Goal: Information Seeking & Learning: Learn about a topic

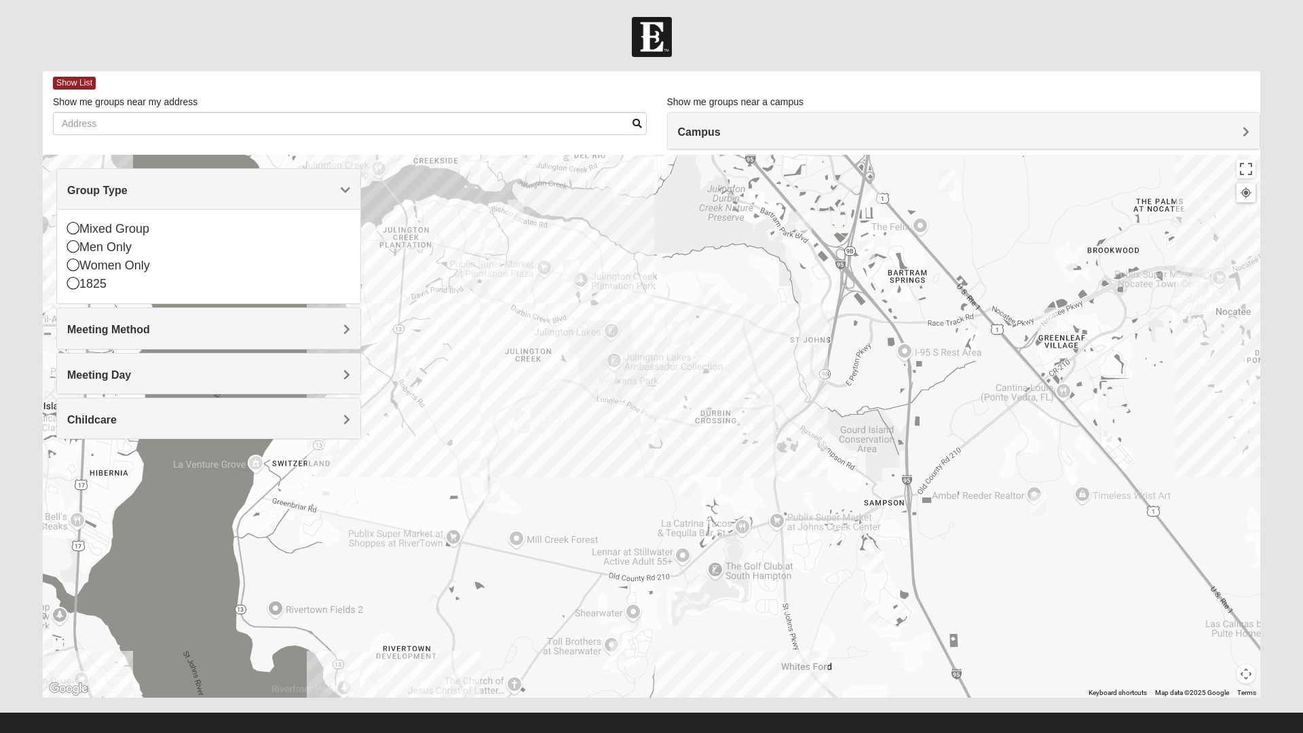
click at [126, 228] on div "Mixed Group" at bounding box center [208, 229] width 283 height 18
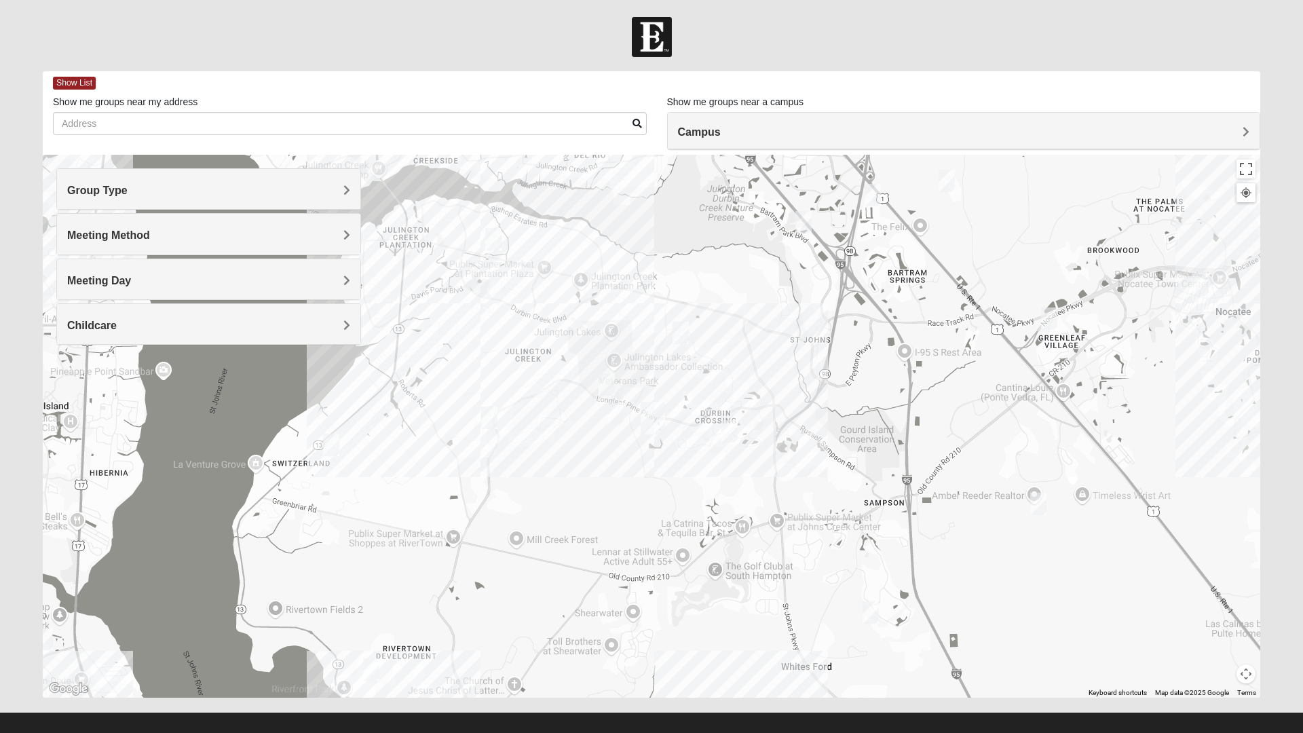
click at [326, 241] on h4 "Meeting Method" at bounding box center [208, 235] width 283 height 13
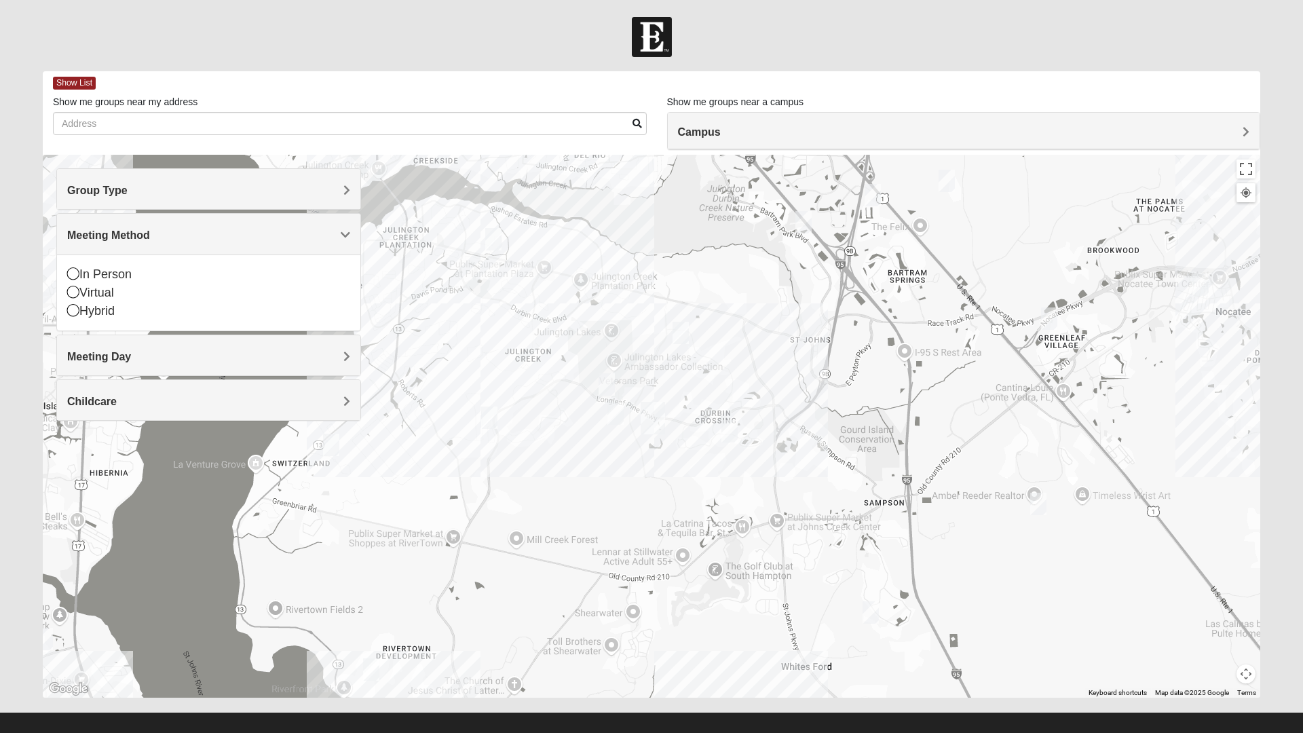
click at [329, 243] on div "Meeting Method" at bounding box center [208, 234] width 303 height 40
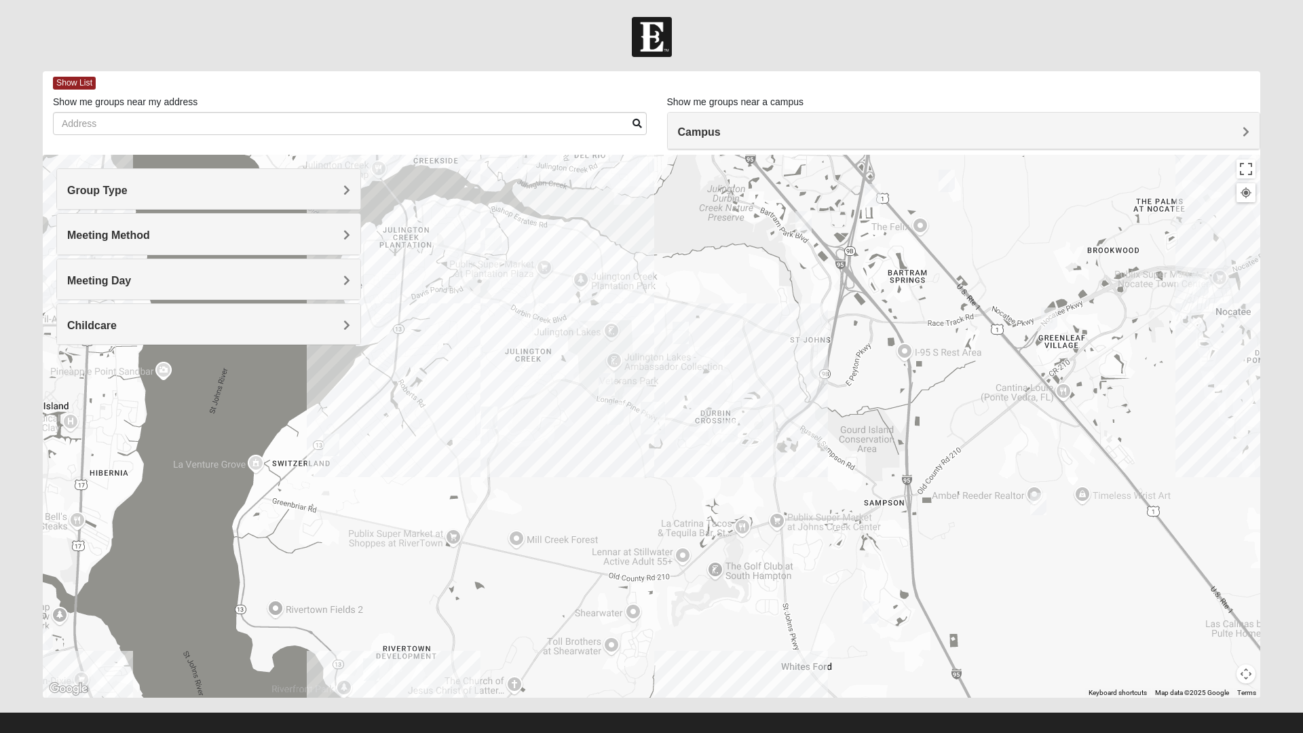
click at [319, 256] on div "Group Type Mixed Group Men Only Women Only 1825 Meeting Method In Person Virtua…" at bounding box center [208, 256] width 305 height 176
click at [307, 224] on div "Meeting Method" at bounding box center [208, 234] width 303 height 40
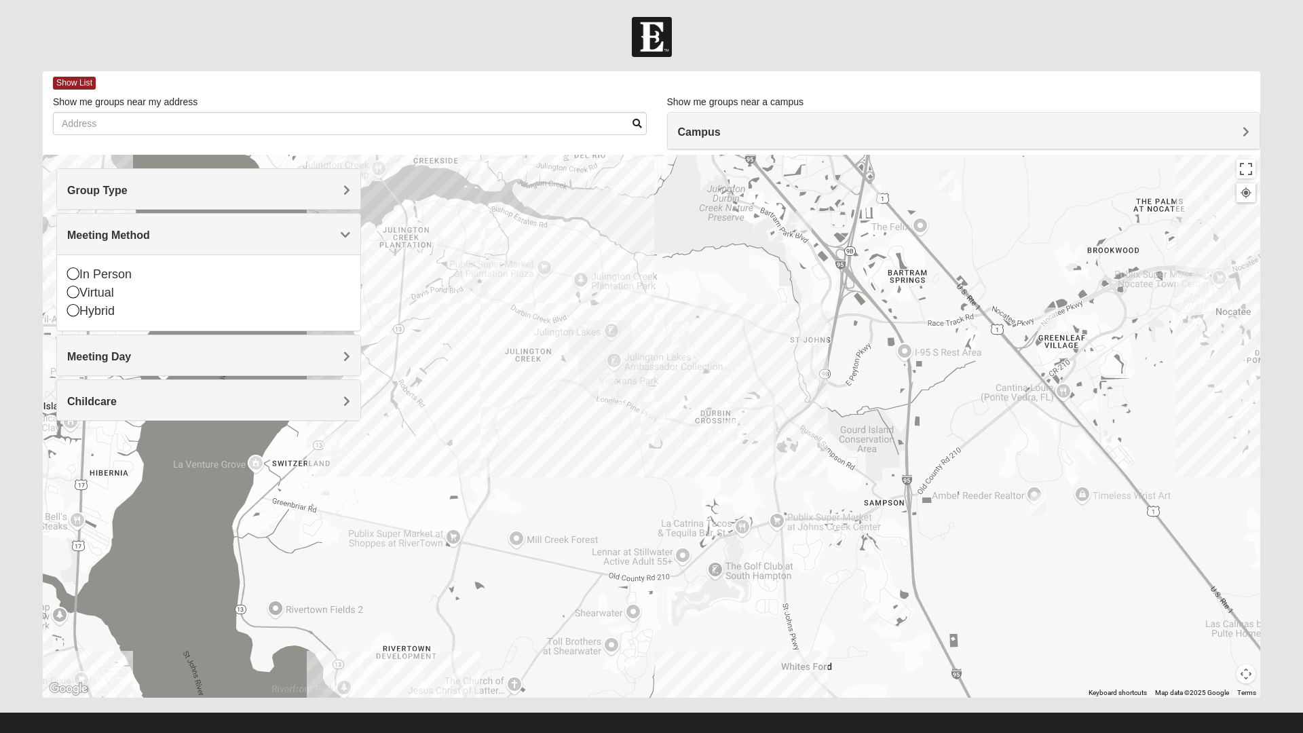
click at [119, 278] on div "In Person" at bounding box center [208, 274] width 283 height 18
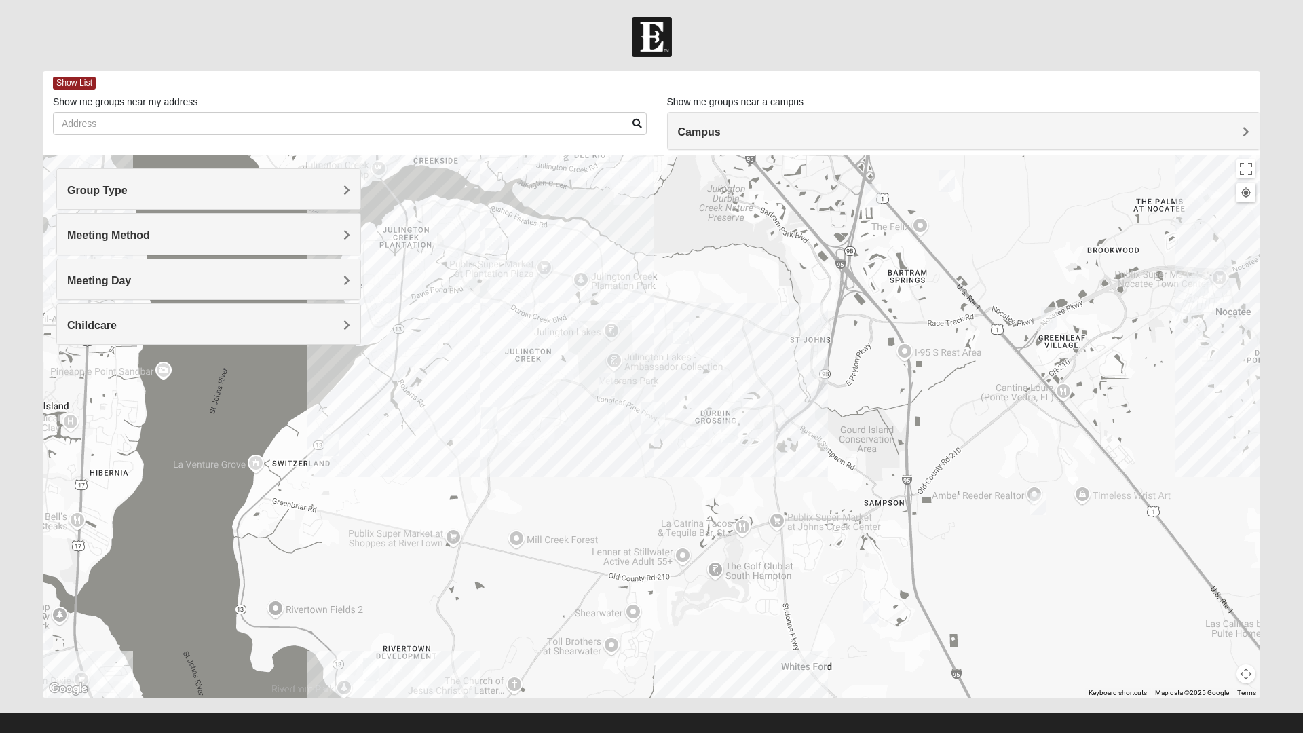
click at [324, 278] on h4 "Meeting Day" at bounding box center [208, 280] width 283 height 13
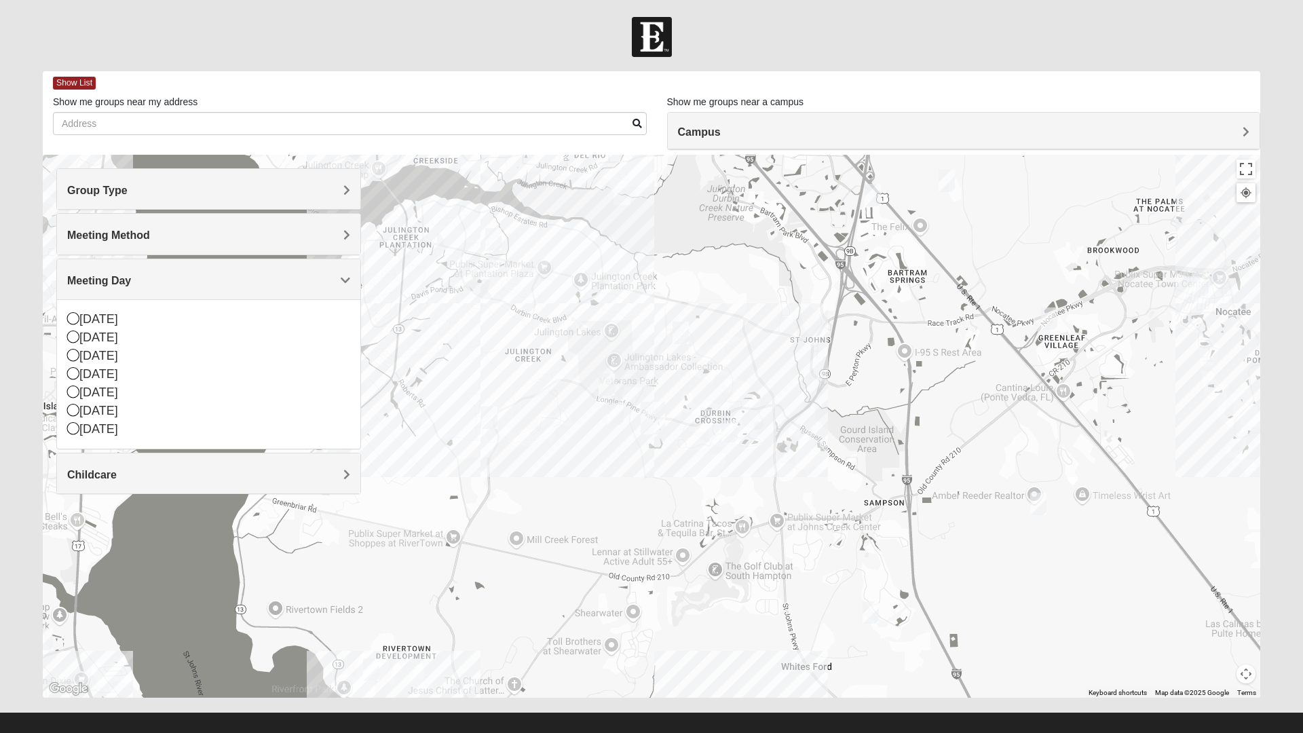
click at [107, 376] on div "[DATE]" at bounding box center [208, 374] width 283 height 18
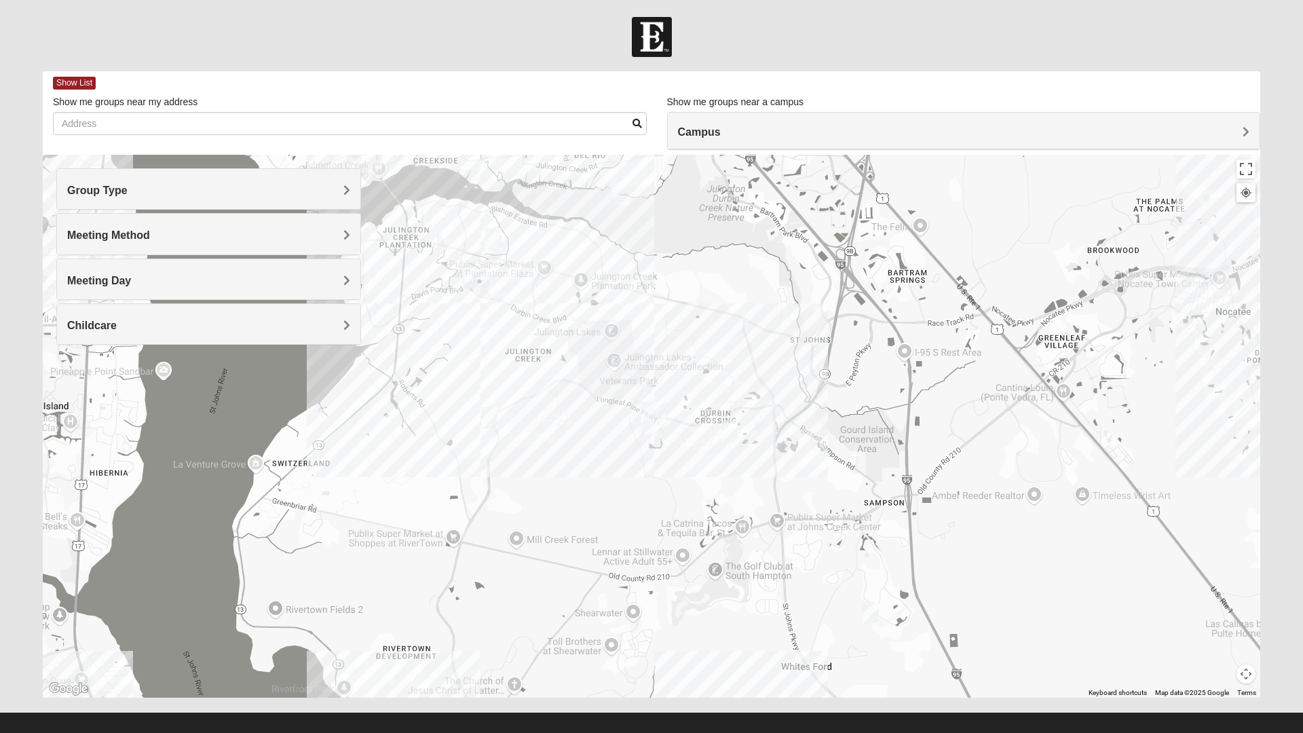
click at [311, 265] on div "Meeting Day" at bounding box center [208, 279] width 303 height 40
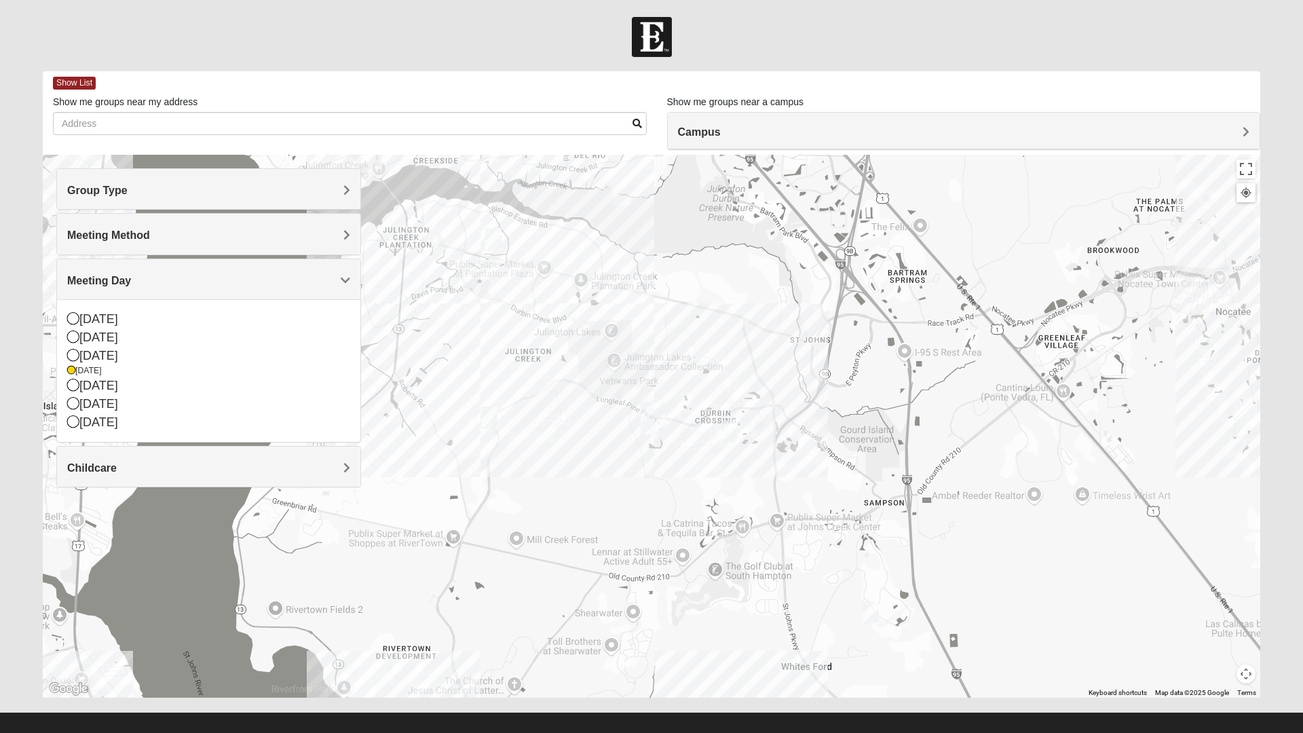
click at [322, 274] on h4 "Meeting Day" at bounding box center [208, 280] width 283 height 13
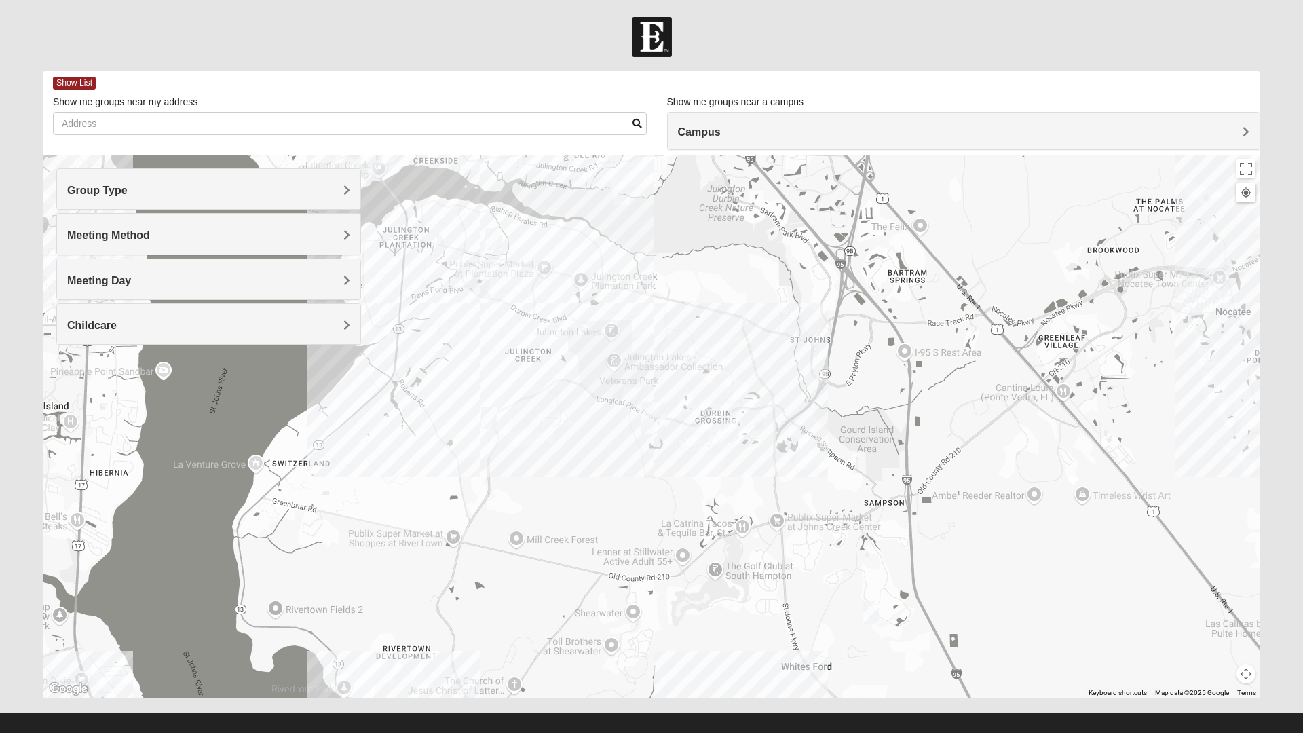
click at [323, 274] on h4 "Meeting Day" at bounding box center [208, 280] width 283 height 13
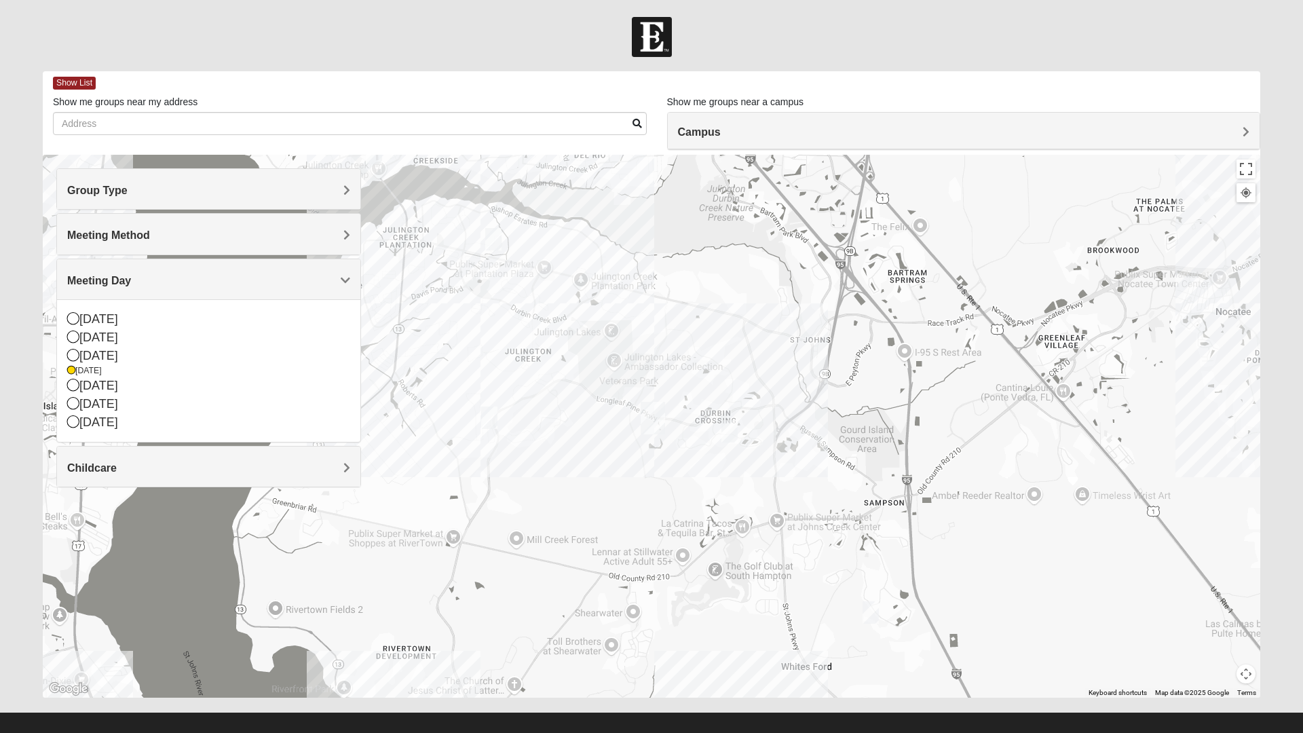
click at [114, 382] on div "[DATE]" at bounding box center [208, 386] width 283 height 18
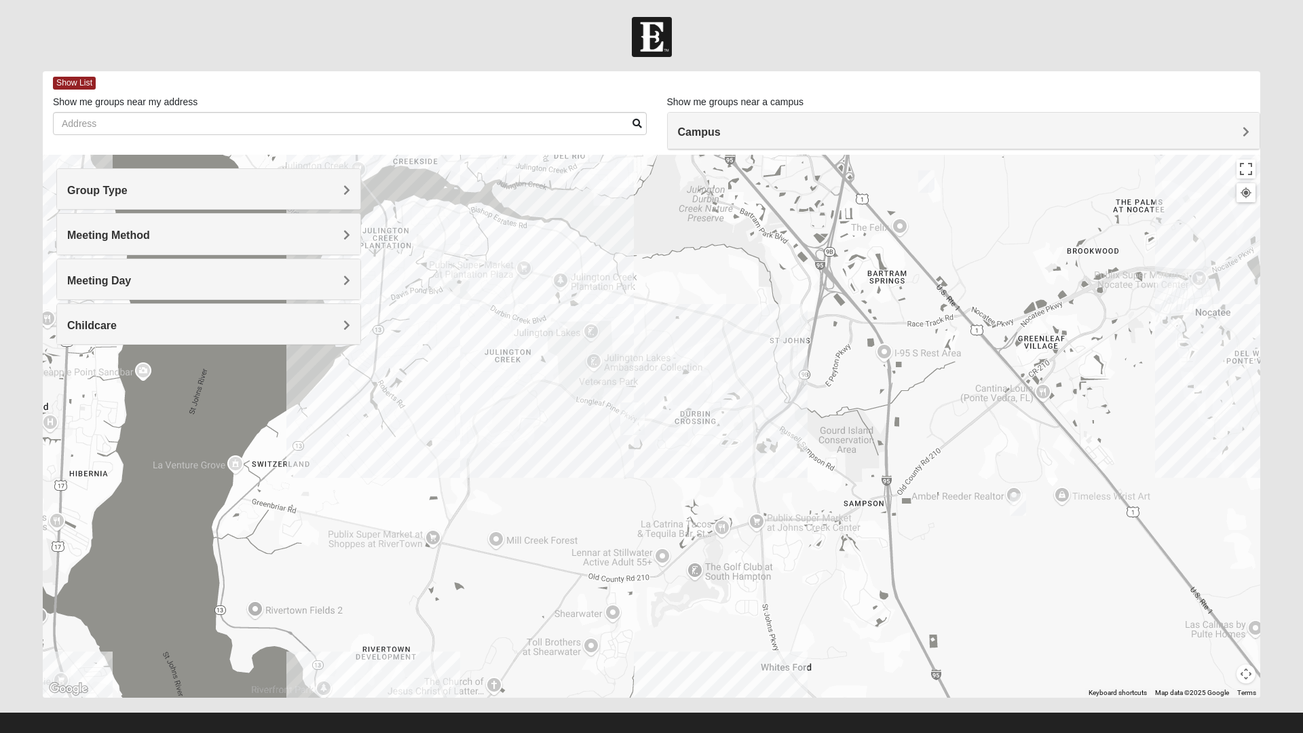
click at [314, 271] on div "Meeting Day" at bounding box center [208, 279] width 303 height 40
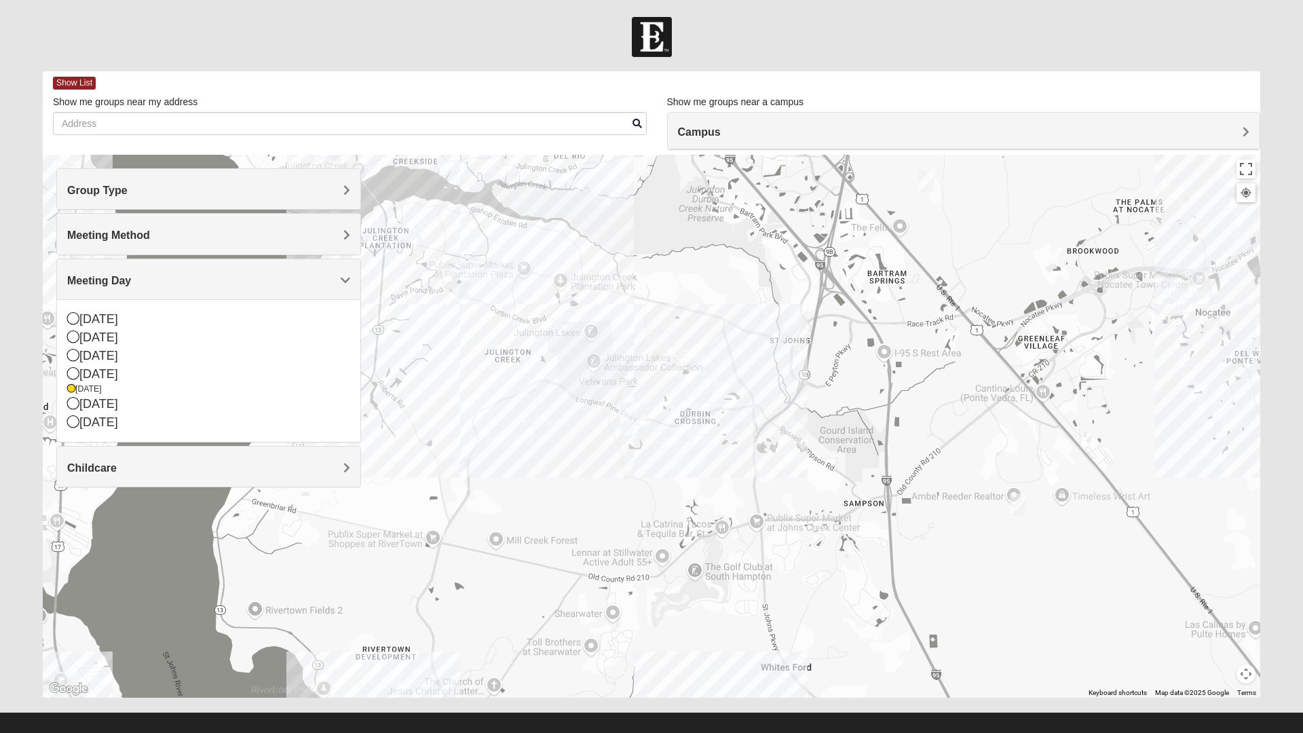
click at [106, 356] on div "[DATE]" at bounding box center [208, 356] width 283 height 18
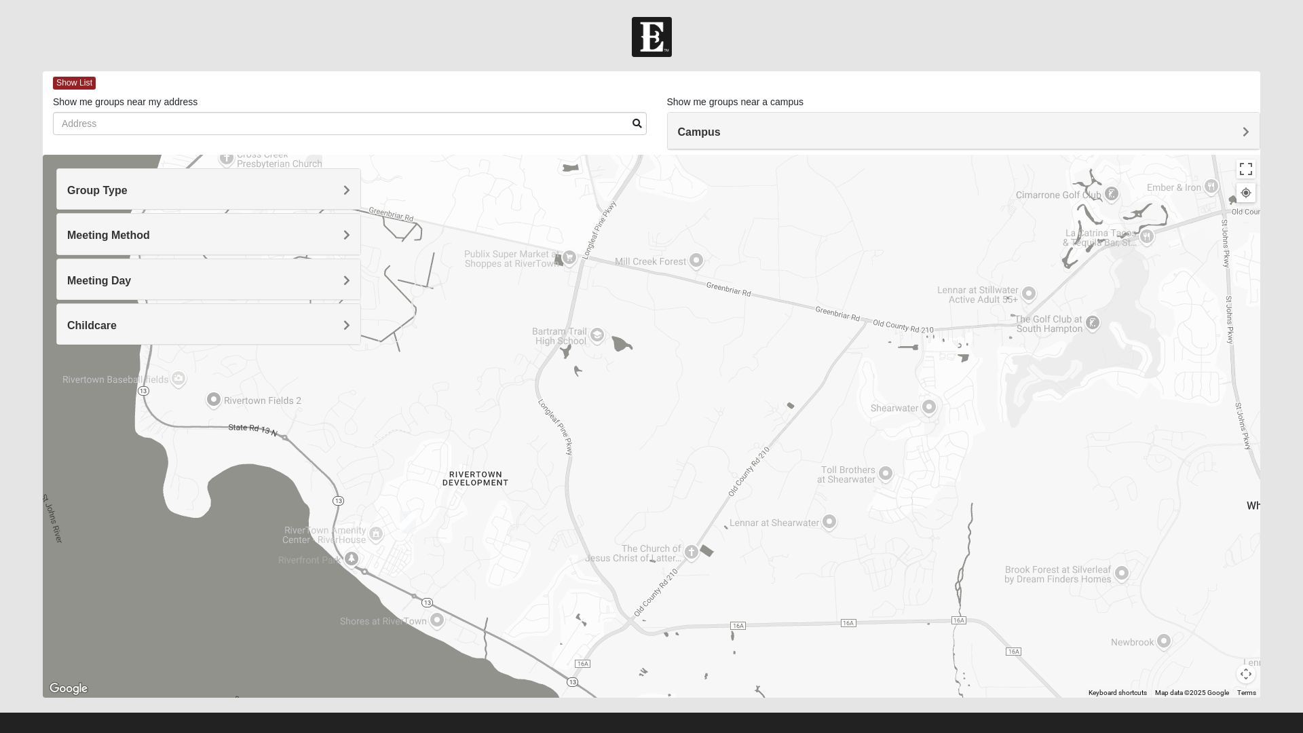
click at [406, 514] on img "Mixed Murphy 32259" at bounding box center [407, 522] width 27 height 33
click at [334, 485] on span "Learn More" at bounding box center [329, 492] width 57 height 14
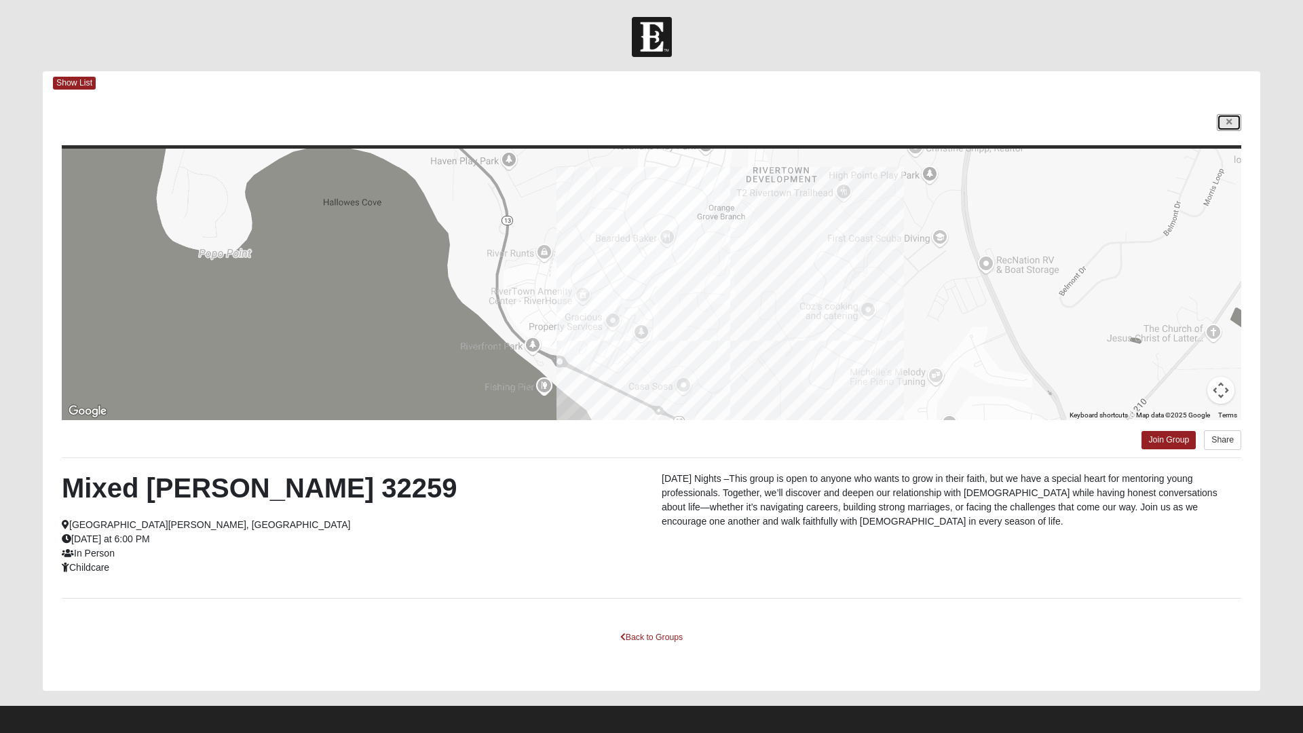
click at [1231, 117] on link at bounding box center [1229, 122] width 24 height 17
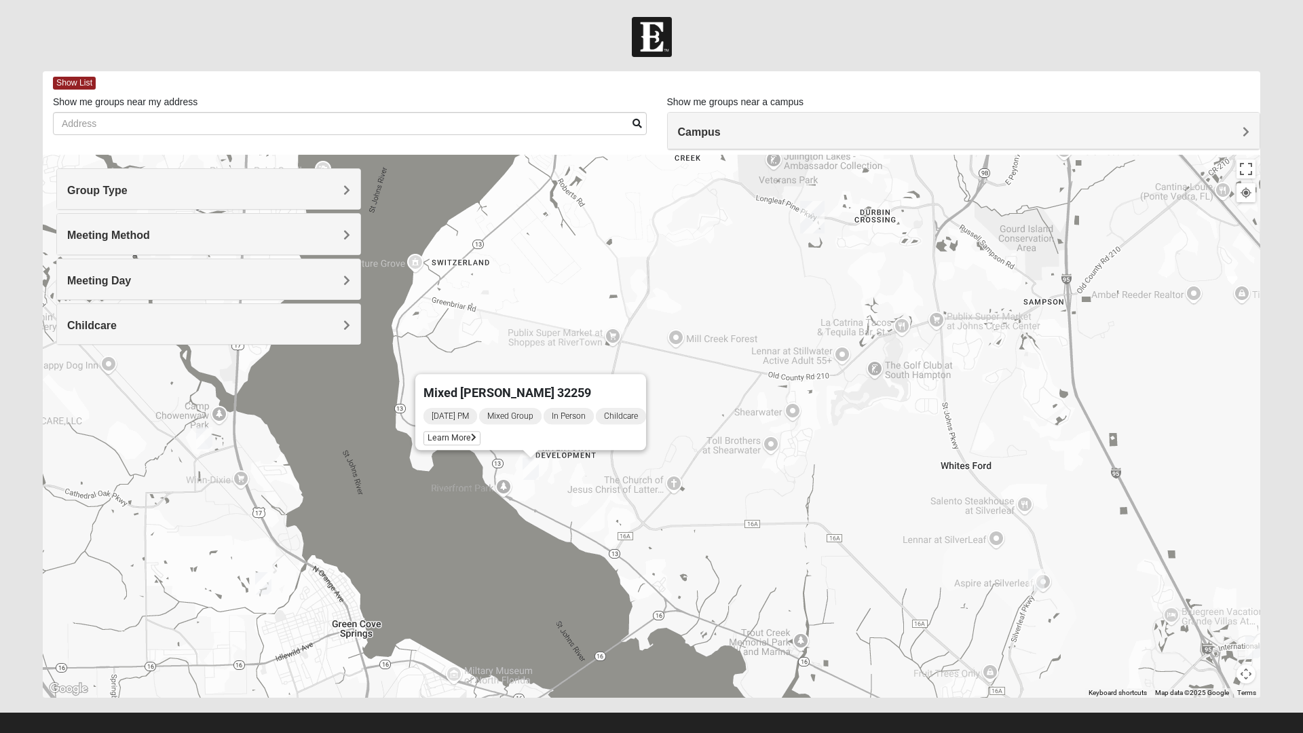
click at [740, 338] on div "Mixed [PERSON_NAME] 32259 [DATE] PM Mixed Group In Person Childcare Learn More" at bounding box center [651, 426] width 1217 height 543
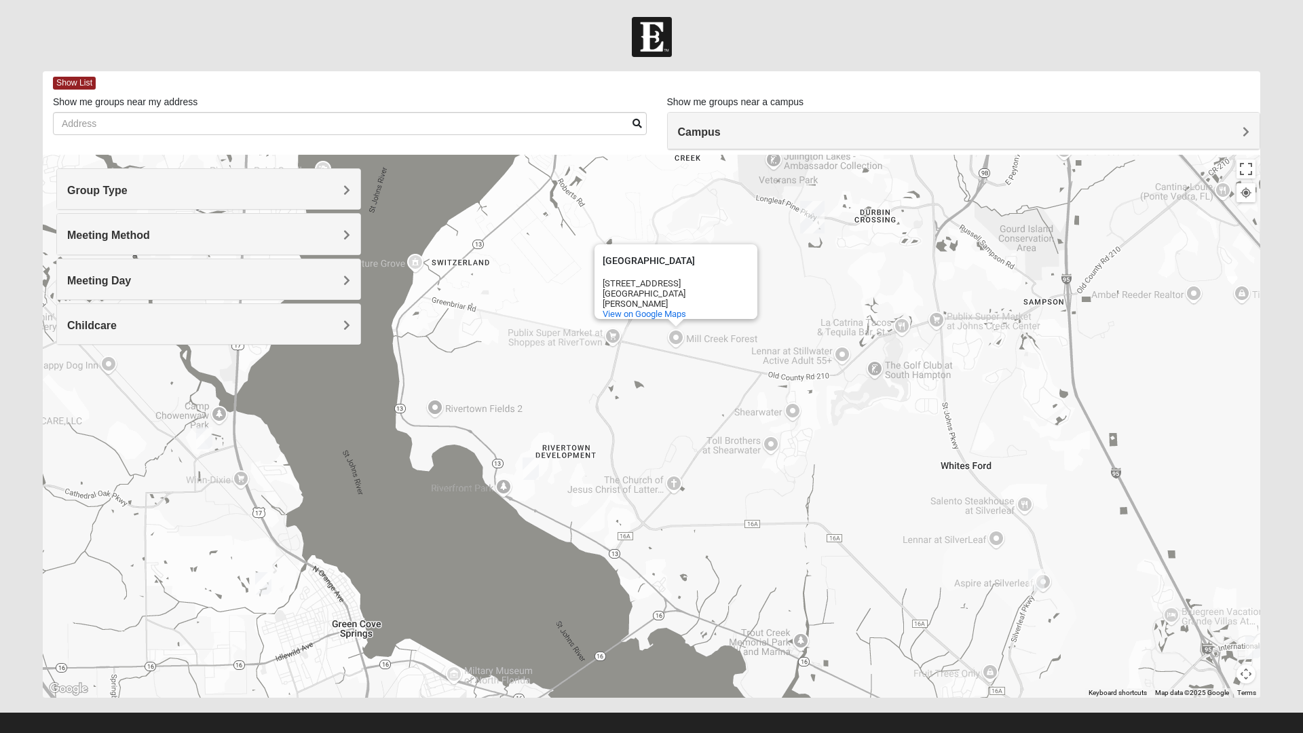
click at [805, 262] on div "[GEOGRAPHIC_DATA] [STREET_ADDRESS][PERSON_NAME] View on Google Maps" at bounding box center [651, 426] width 1217 height 543
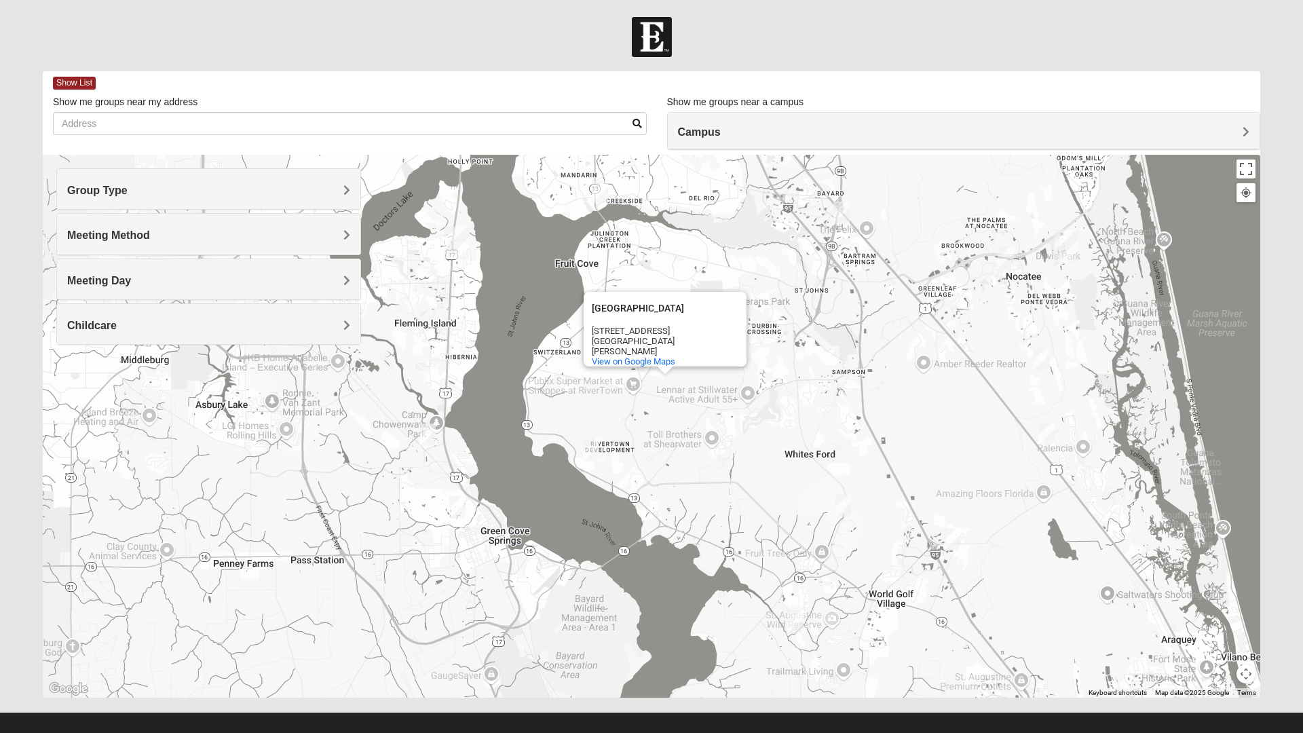
click at [328, 192] on h4 "Group Type" at bounding box center [208, 190] width 283 height 13
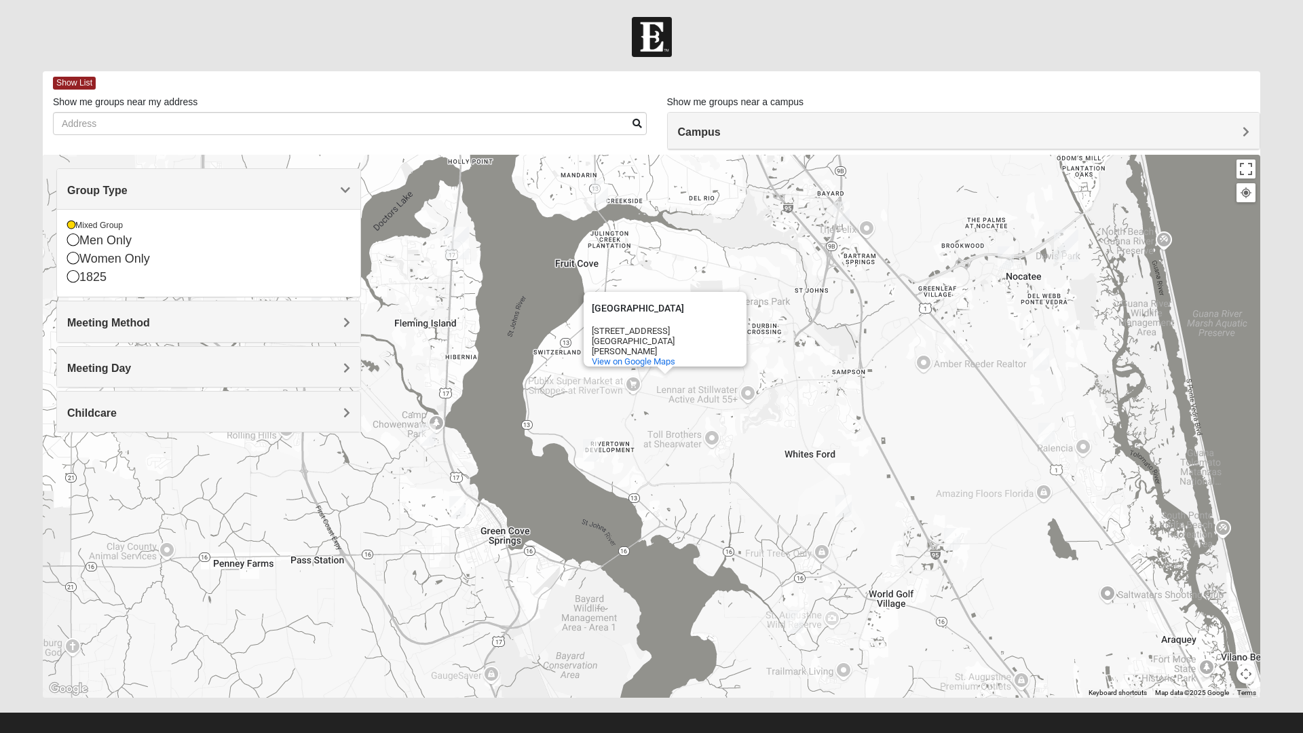
click at [109, 226] on div "Mixed Group" at bounding box center [208, 226] width 283 height 12
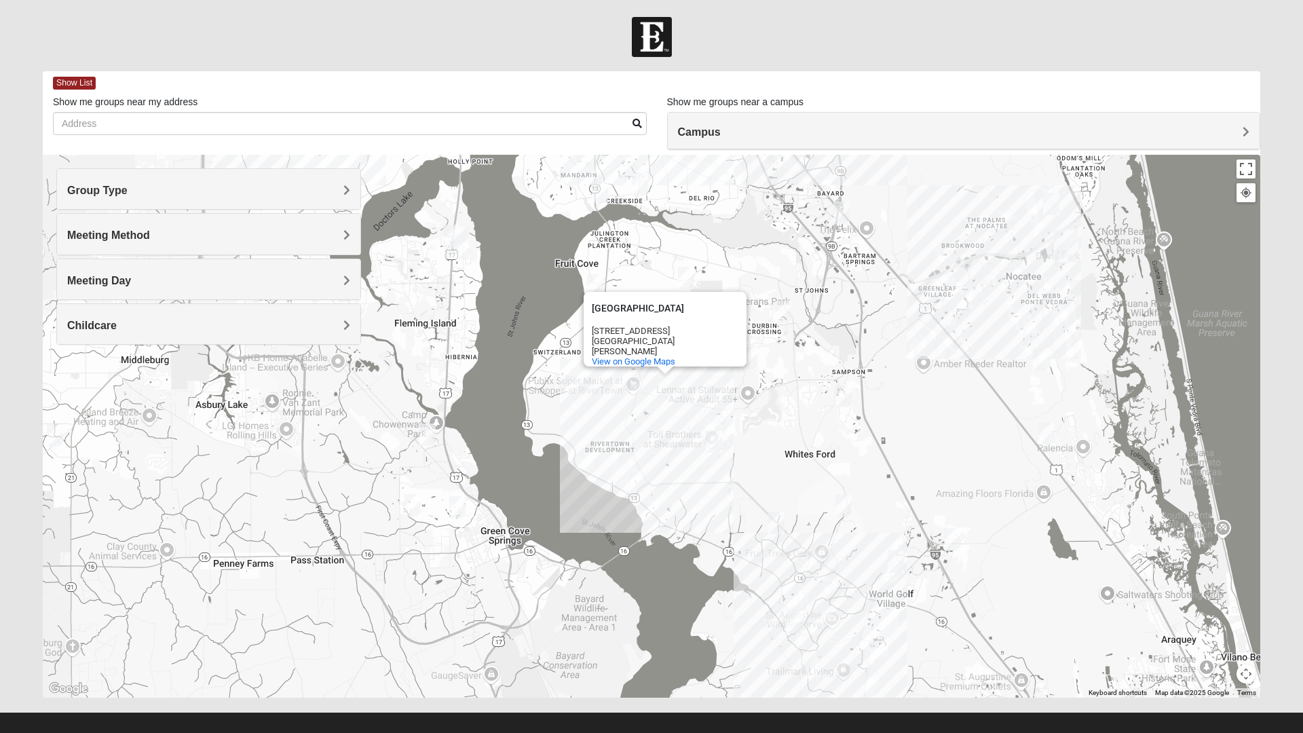
click at [346, 178] on div "Group Type" at bounding box center [208, 189] width 303 height 40
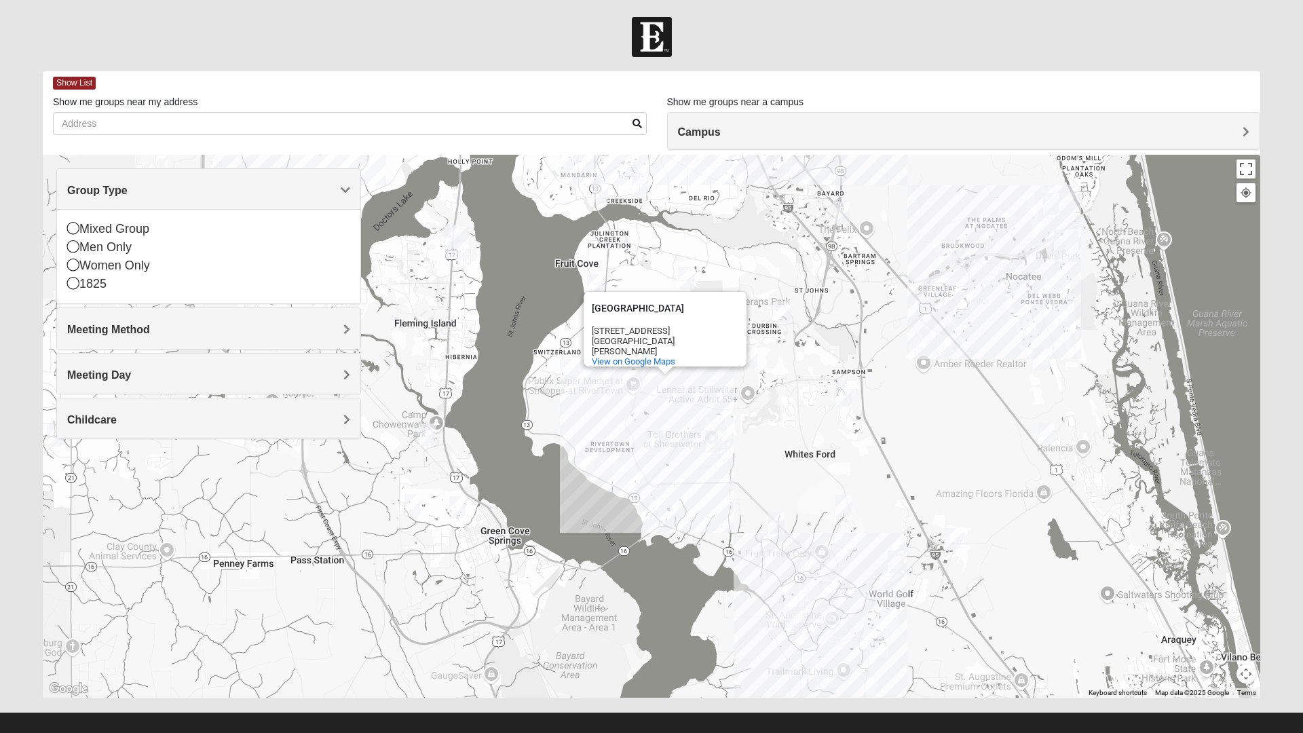
click at [121, 322] on div "Meeting Method" at bounding box center [208, 328] width 303 height 40
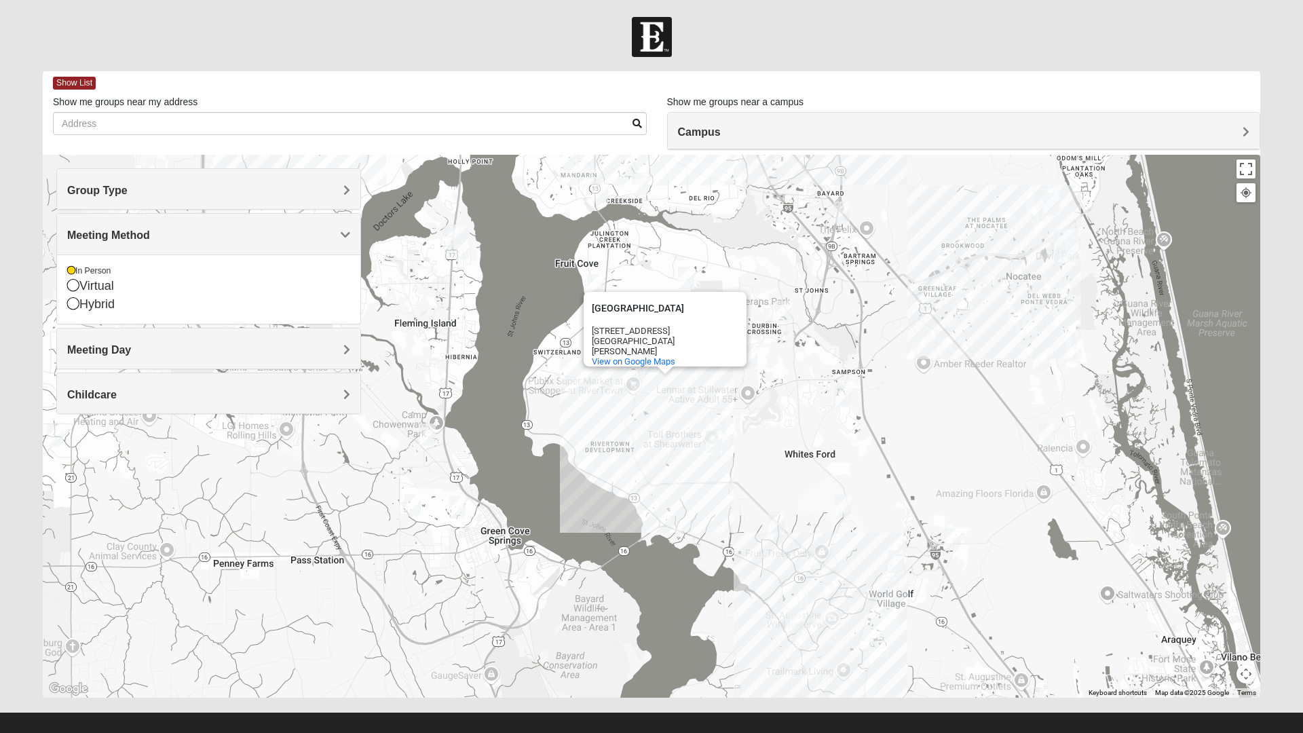
click at [83, 271] on div "In Person" at bounding box center [208, 271] width 283 height 12
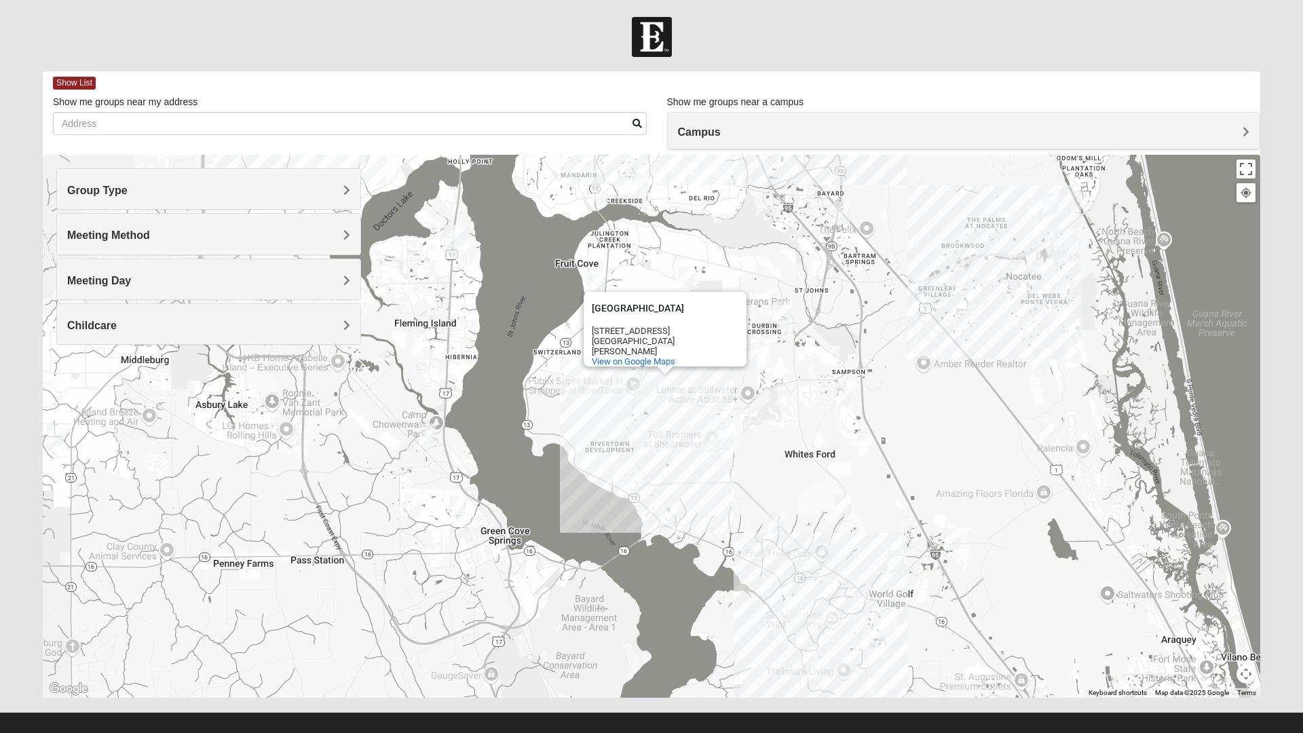
click at [111, 276] on span "Meeting Day" at bounding box center [99, 281] width 64 height 12
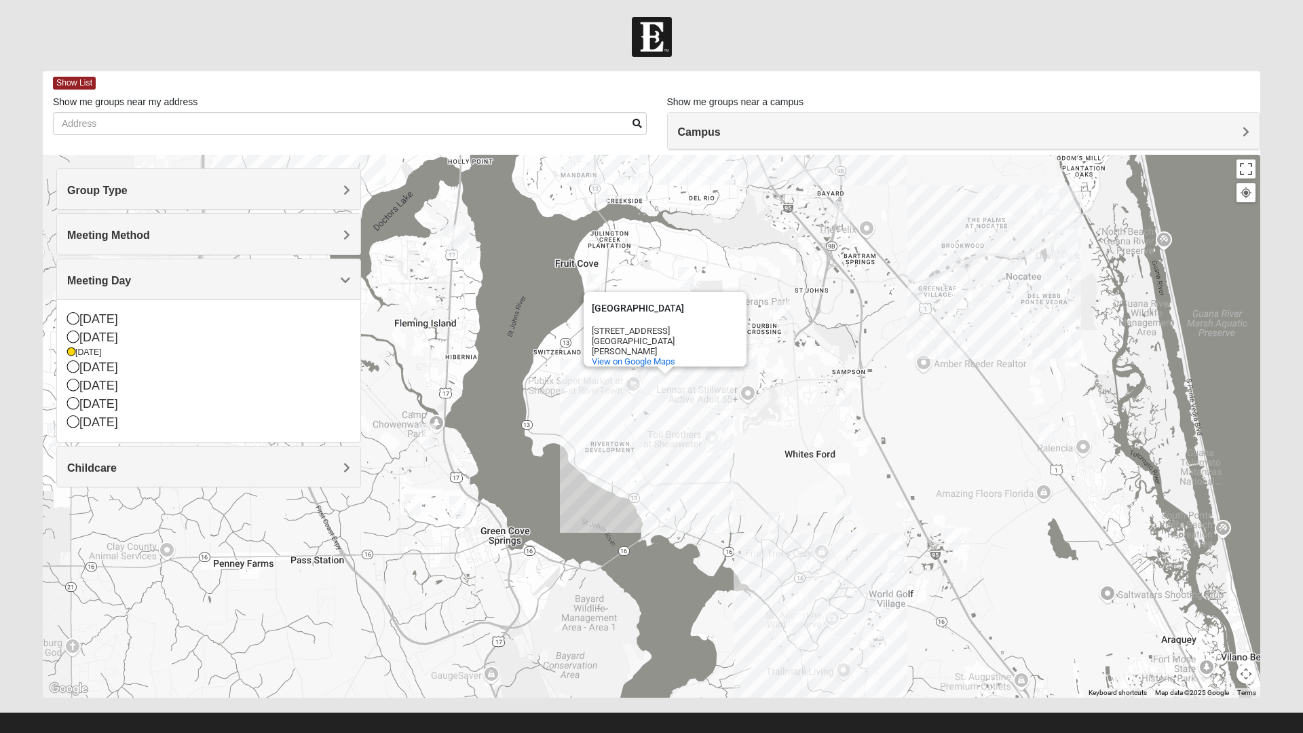
click at [88, 349] on div "[DATE]" at bounding box center [208, 353] width 283 height 12
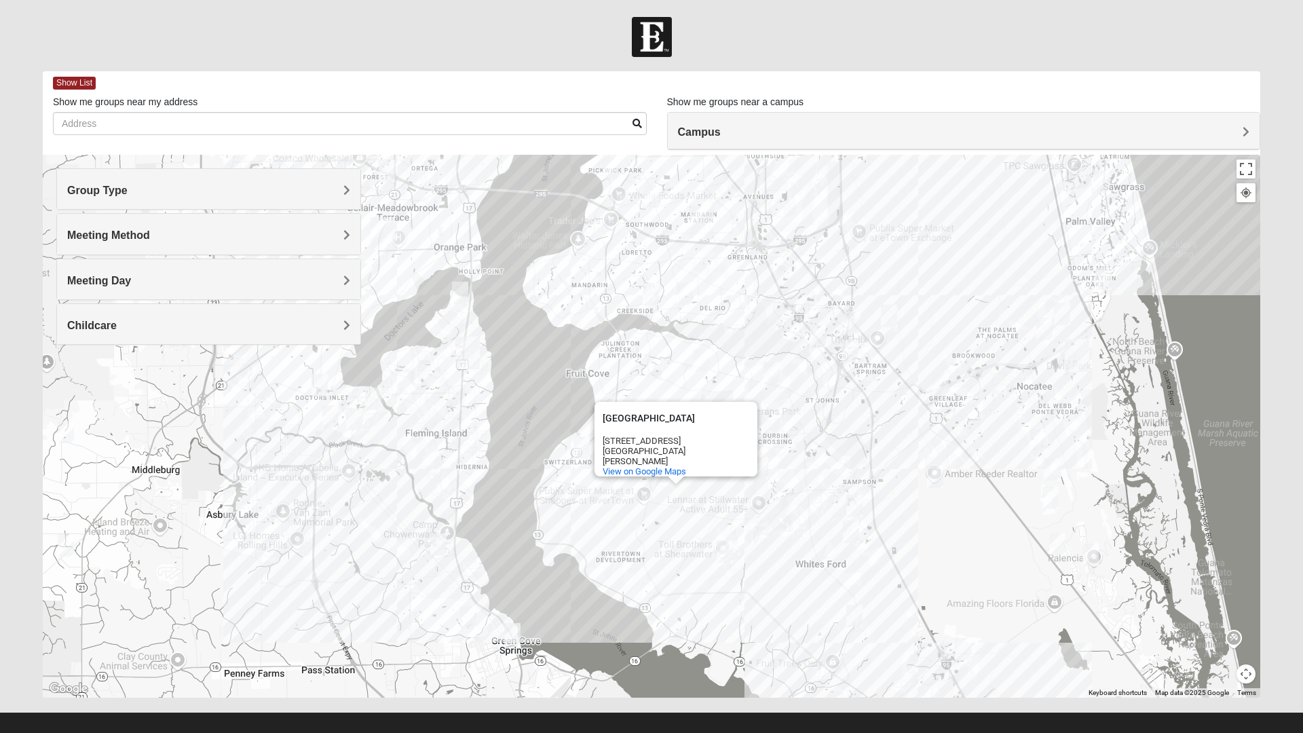
click at [76, 83] on span "Show List" at bounding box center [74, 83] width 43 height 13
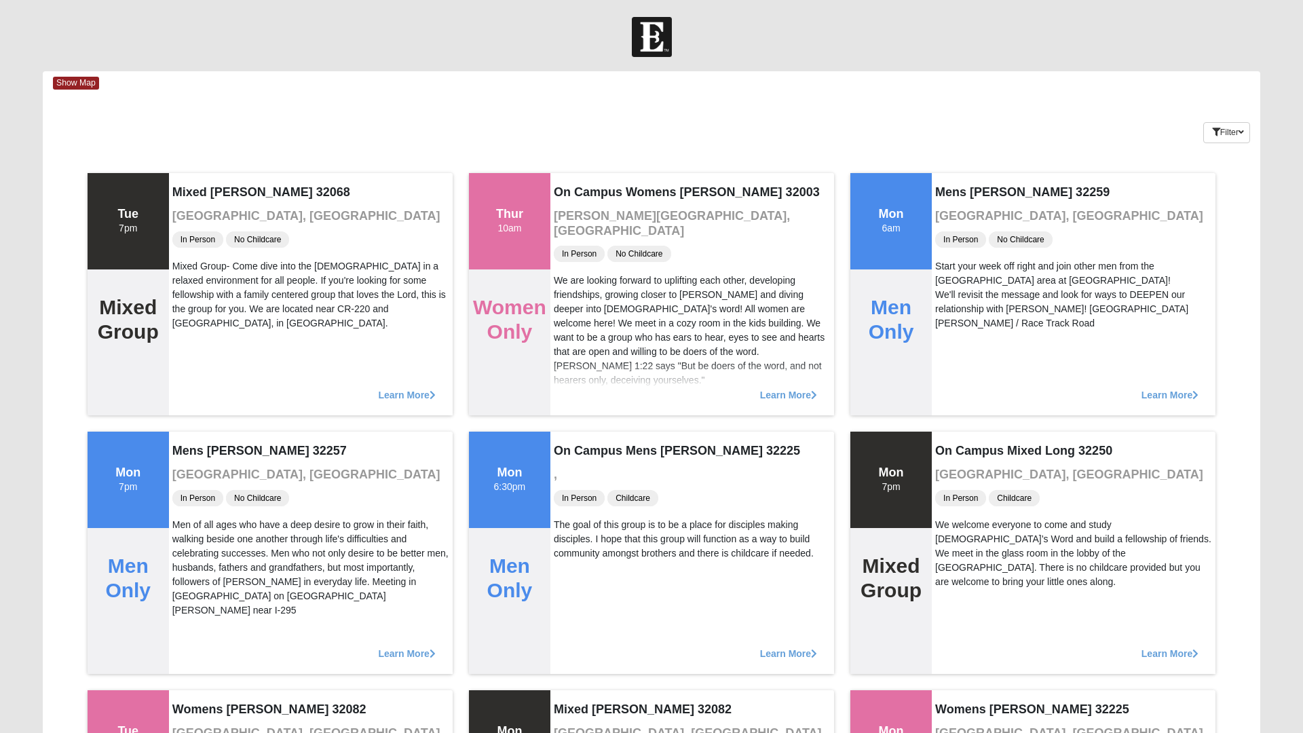
click at [89, 86] on span "Show Map" at bounding box center [76, 83] width 46 height 13
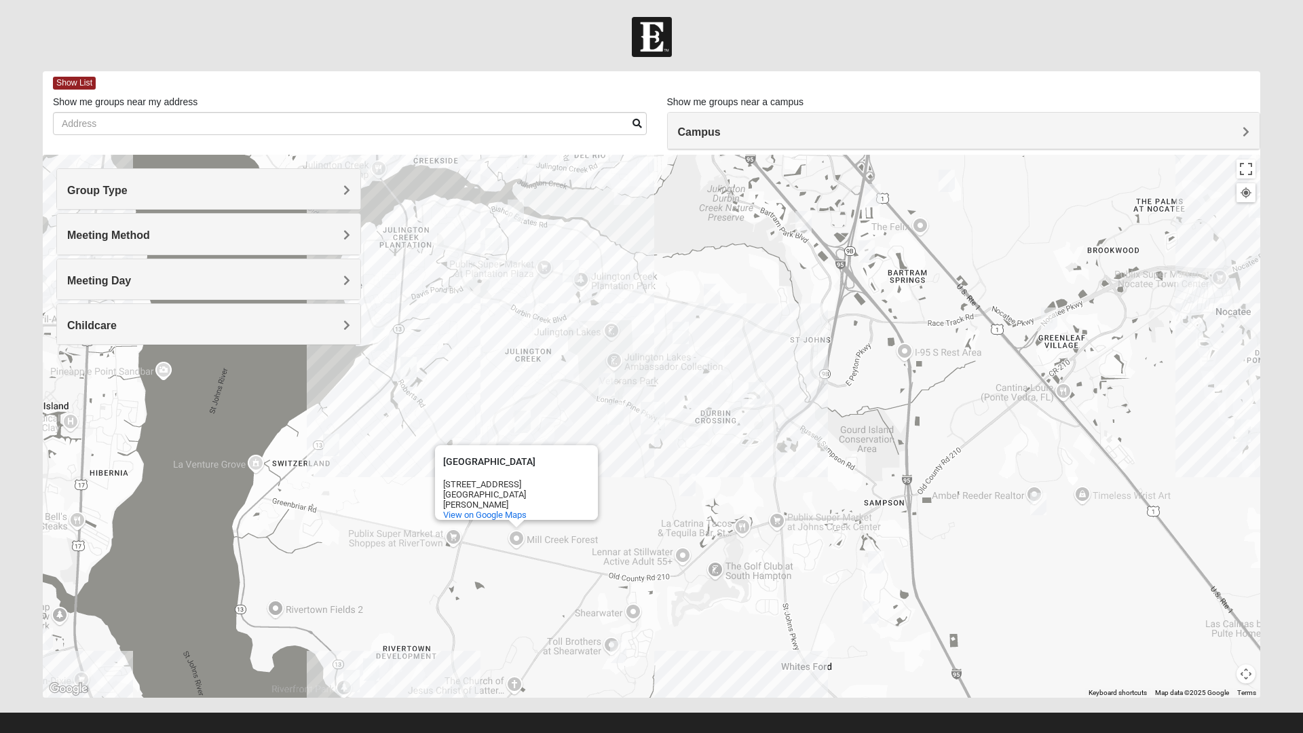
click at [85, 88] on span "Show List" at bounding box center [74, 83] width 43 height 13
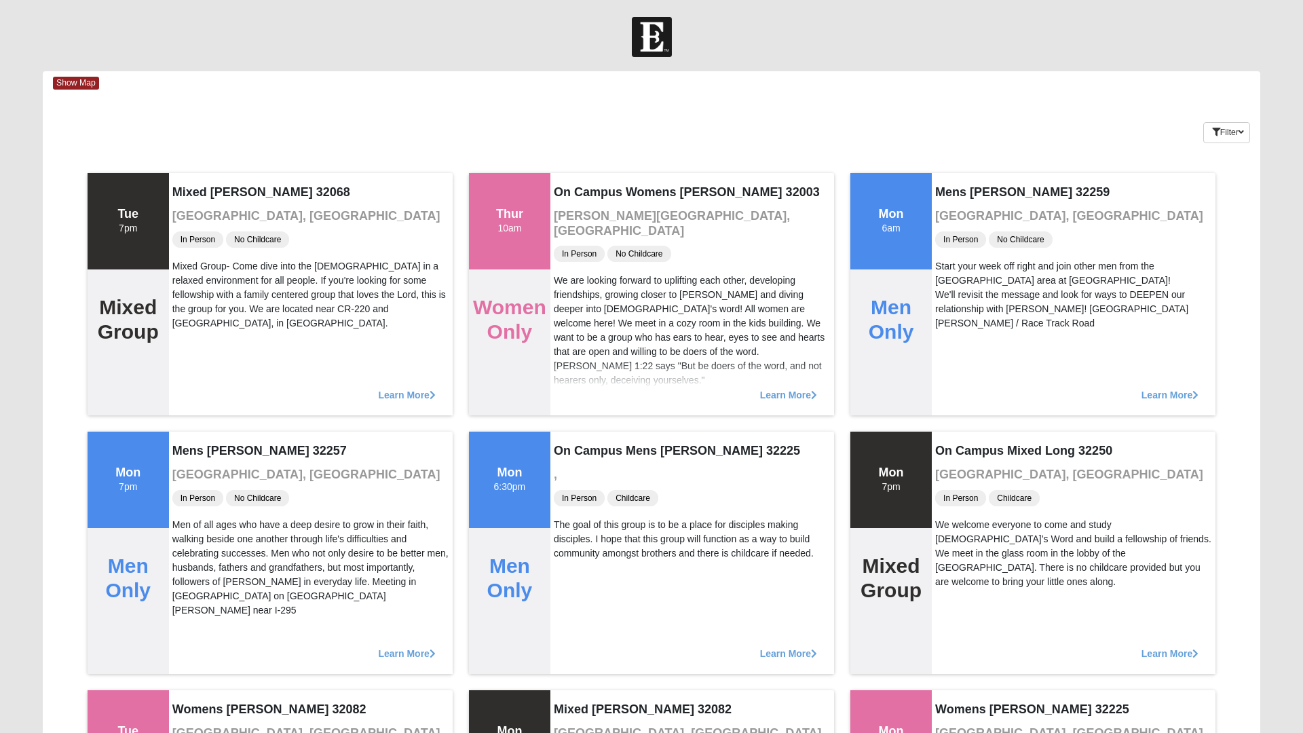
click at [79, 81] on span "Show Map" at bounding box center [76, 83] width 46 height 13
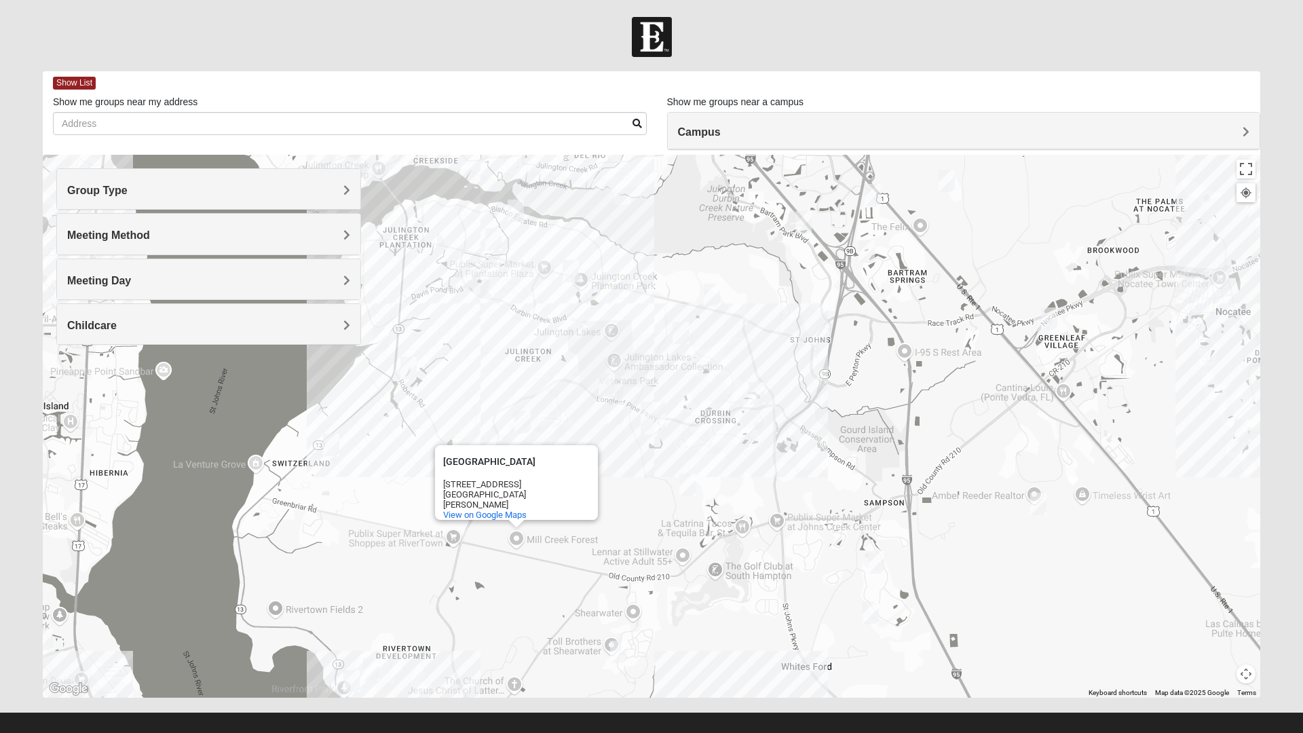
click at [410, 431] on div "[GEOGRAPHIC_DATA] [STREET_ADDRESS][PERSON_NAME] View on Google Maps" at bounding box center [651, 426] width 1217 height 543
click at [558, 464] on div "[GEOGRAPHIC_DATA]" at bounding box center [504, 462] width 122 height 10
click at [558, 466] on div "[GEOGRAPHIC_DATA]" at bounding box center [504, 462] width 122 height 10
click at [563, 483] on div "[STREET_ADDRESS]" at bounding box center [504, 484] width 122 height 10
click at [558, 481] on div "[STREET_ADDRESS]" at bounding box center [504, 484] width 122 height 10
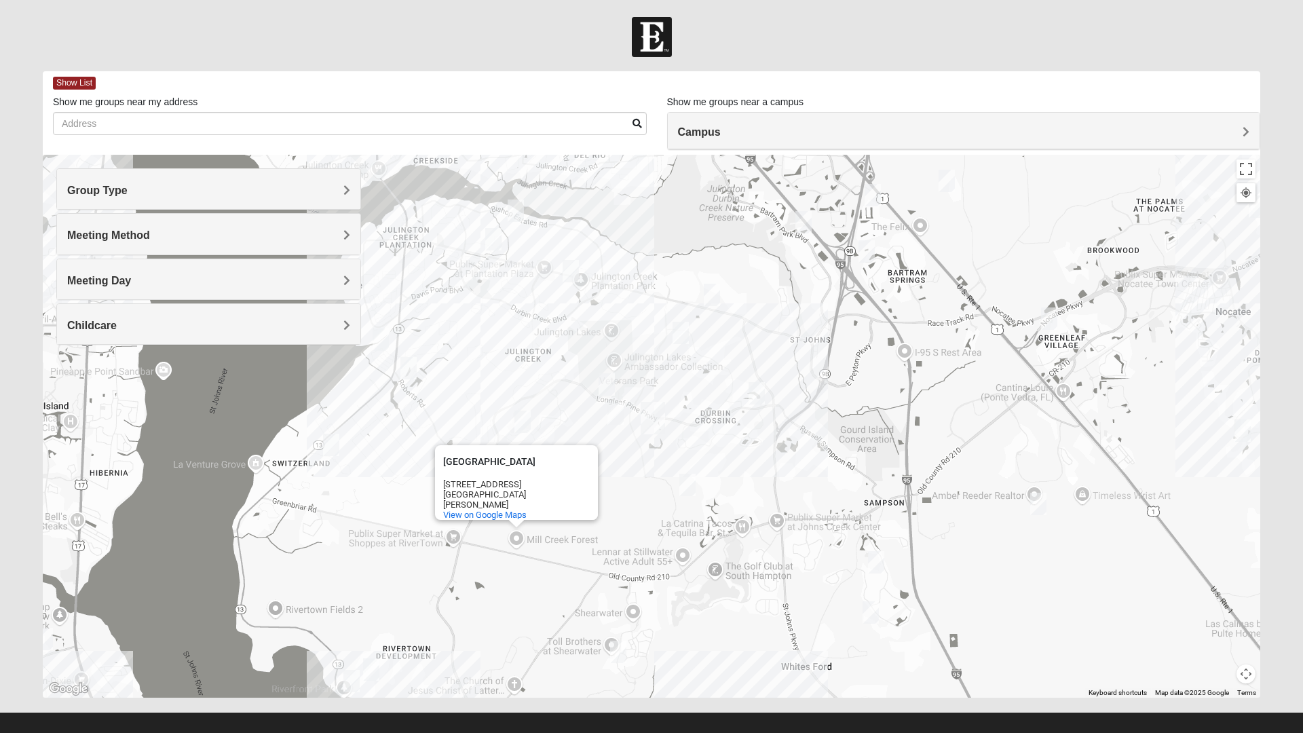
click at [556, 464] on div "[GEOGRAPHIC_DATA]" at bounding box center [504, 462] width 122 height 10
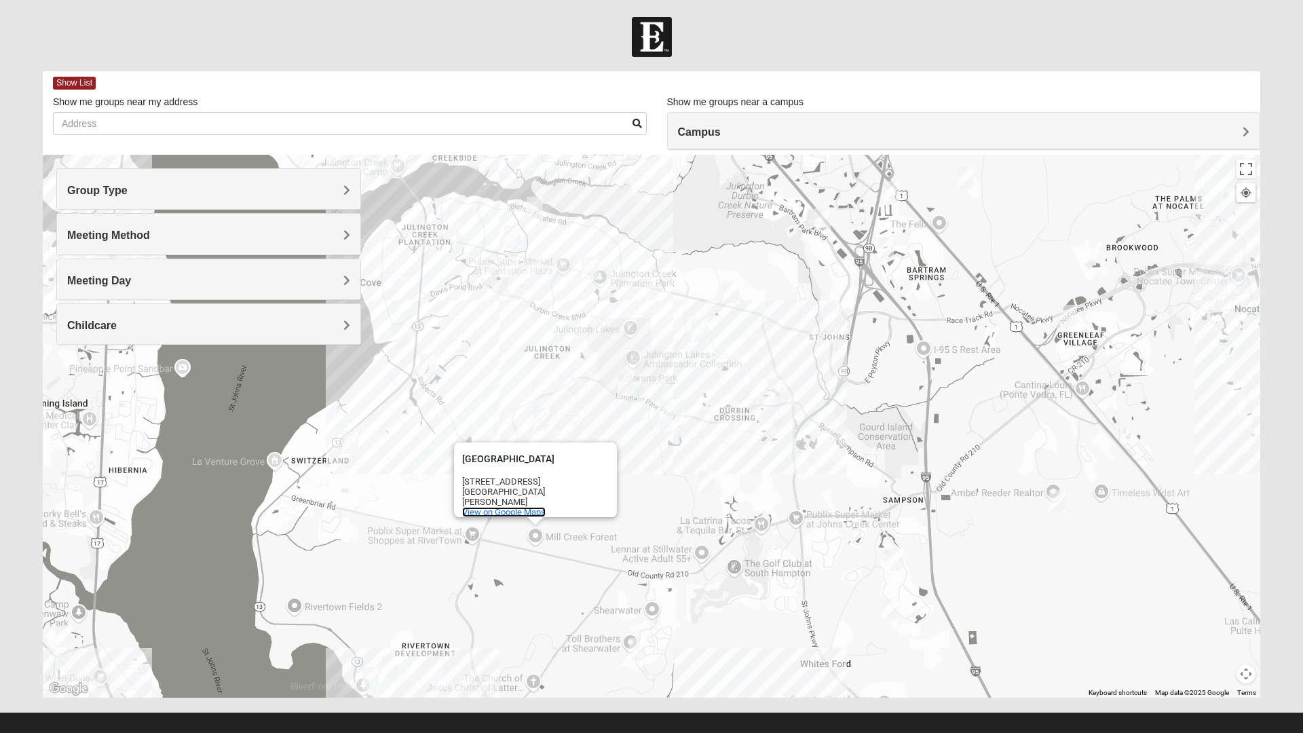
click at [537, 507] on span "View on Google Maps" at bounding box center [503, 512] width 83 height 10
click at [588, 460] on button "Close" at bounding box center [600, 458] width 33 height 33
click at [930, 123] on div "Campus" at bounding box center [964, 131] width 592 height 37
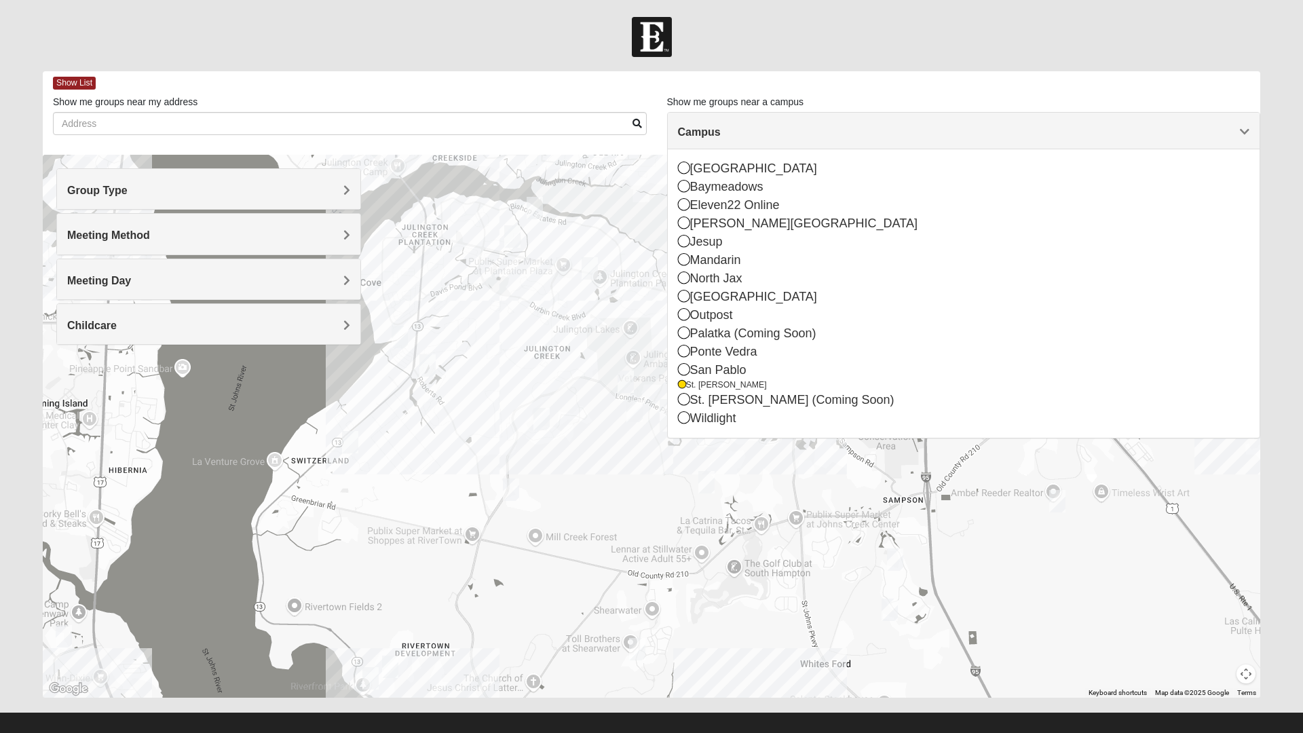
click at [600, 465] on div at bounding box center [651, 426] width 1217 height 543
click at [803, 128] on h4 "Campus" at bounding box center [964, 132] width 572 height 13
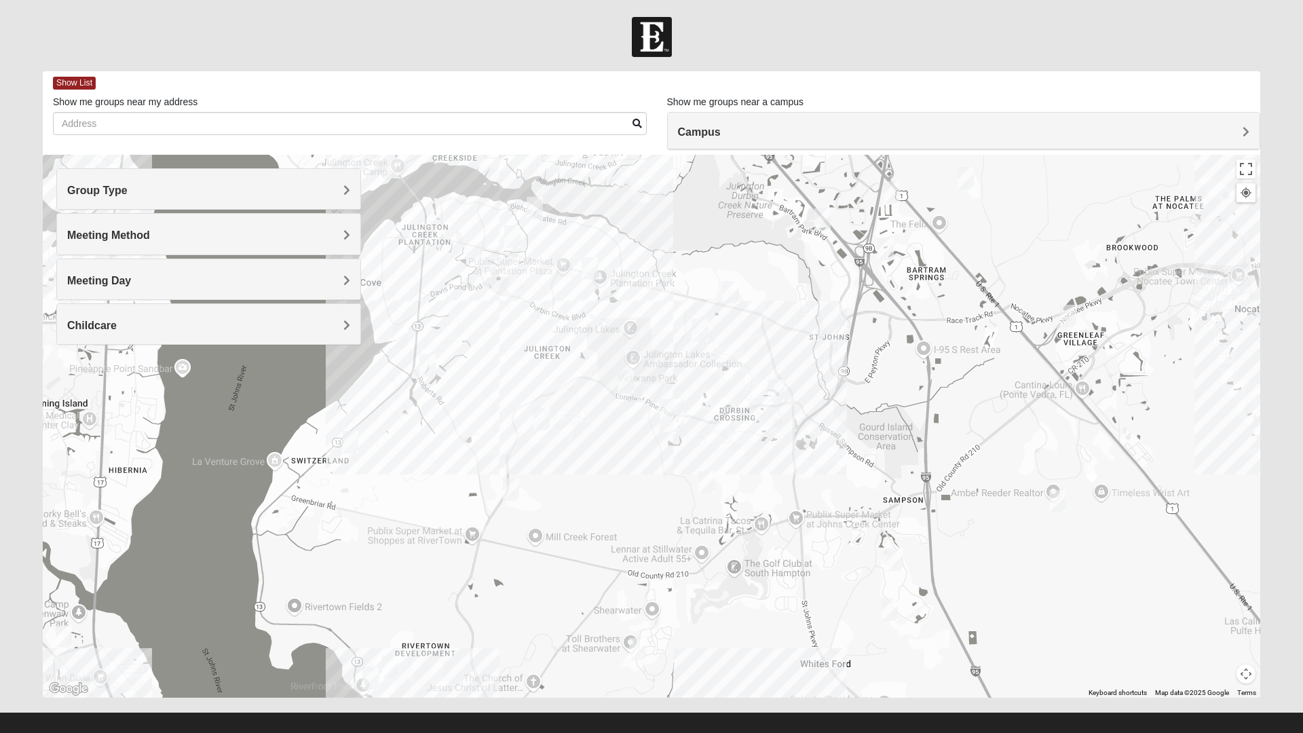
click at [270, 322] on h4 "Childcare" at bounding box center [208, 325] width 283 height 13
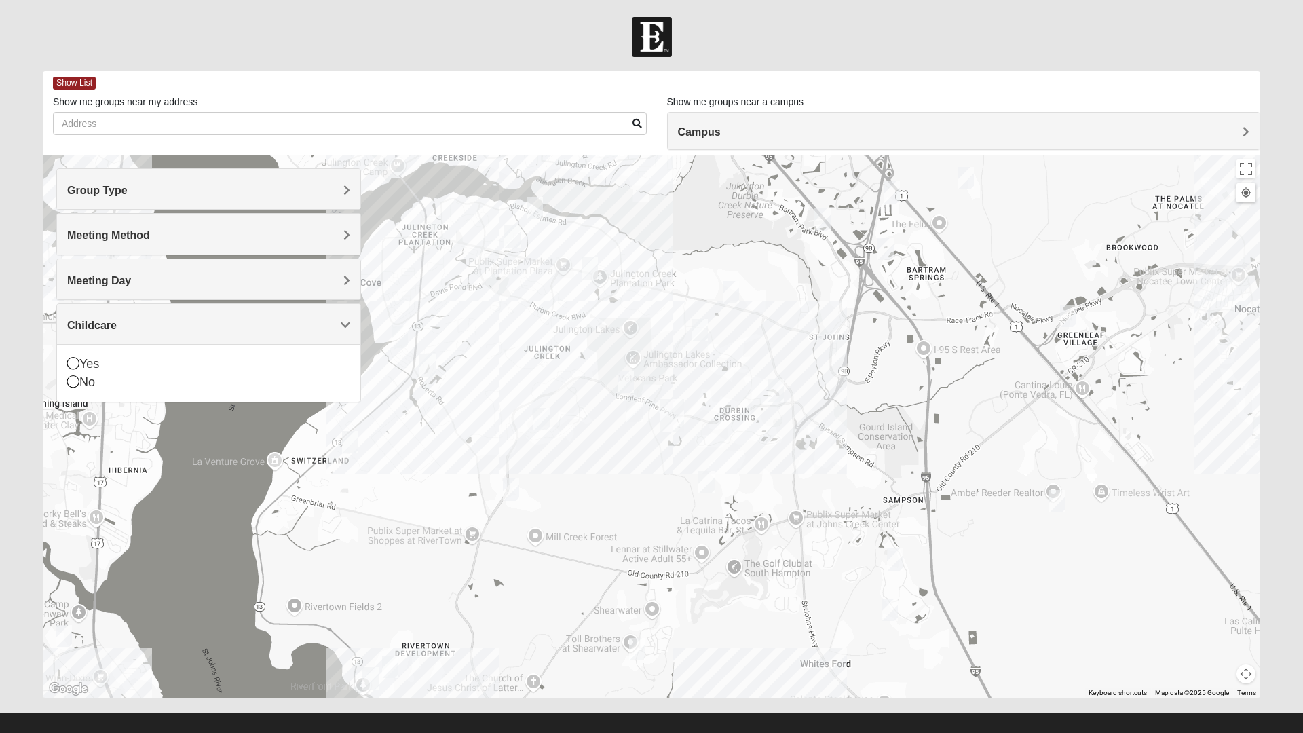
click at [266, 314] on div "Childcare" at bounding box center [208, 324] width 303 height 40
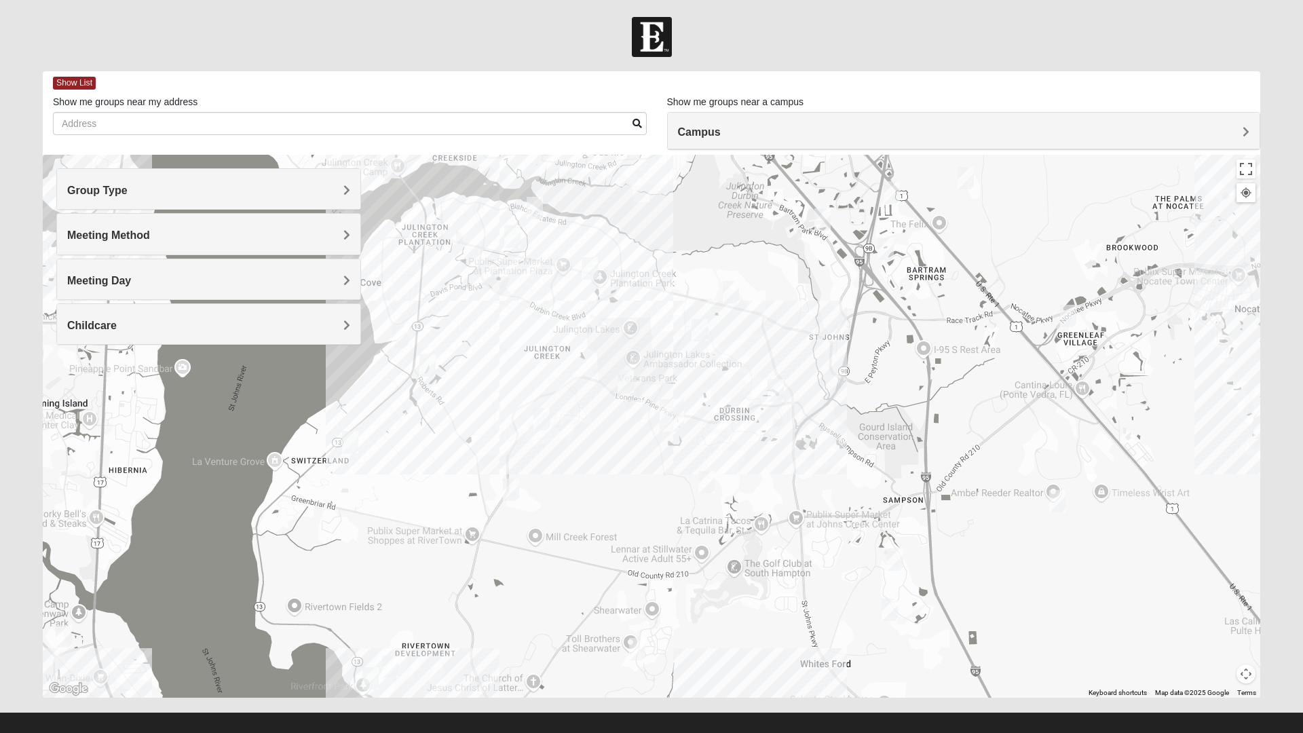
click at [276, 274] on h4 "Meeting Day" at bounding box center [208, 280] width 283 height 13
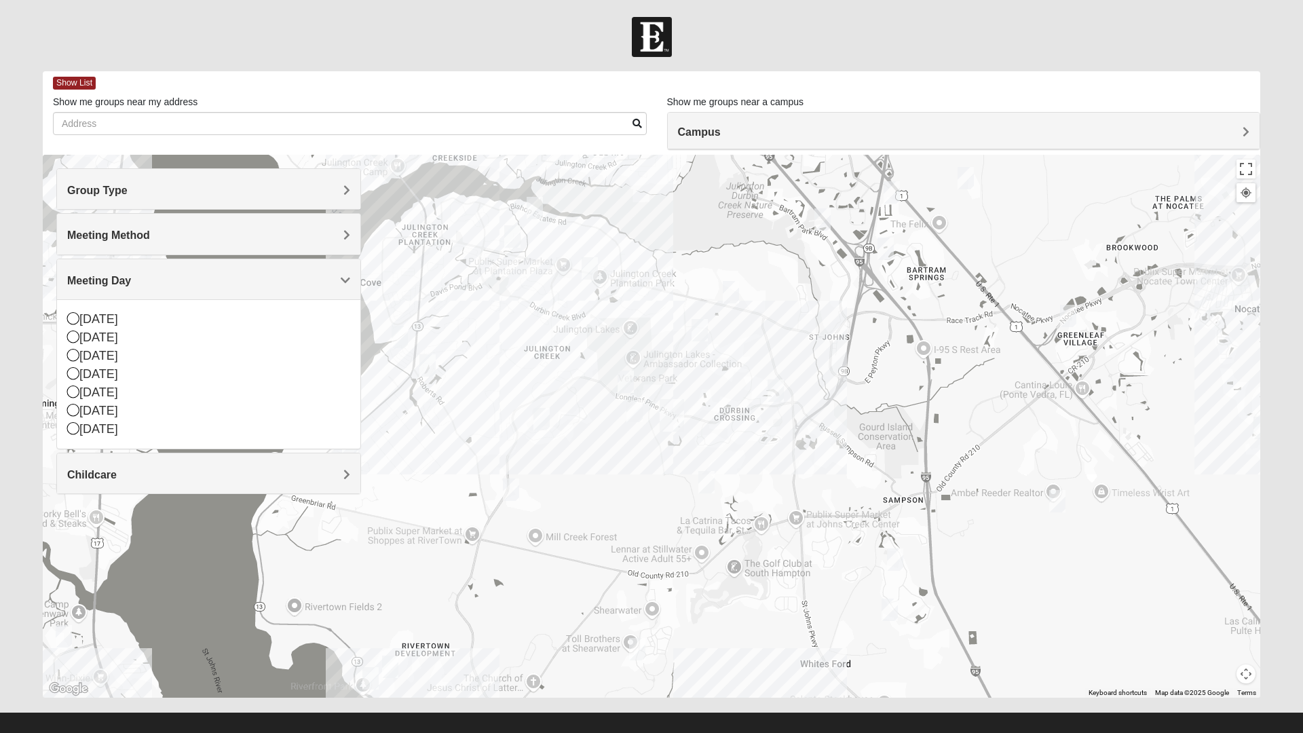
click at [277, 288] on div "Meeting Day" at bounding box center [208, 279] width 303 height 40
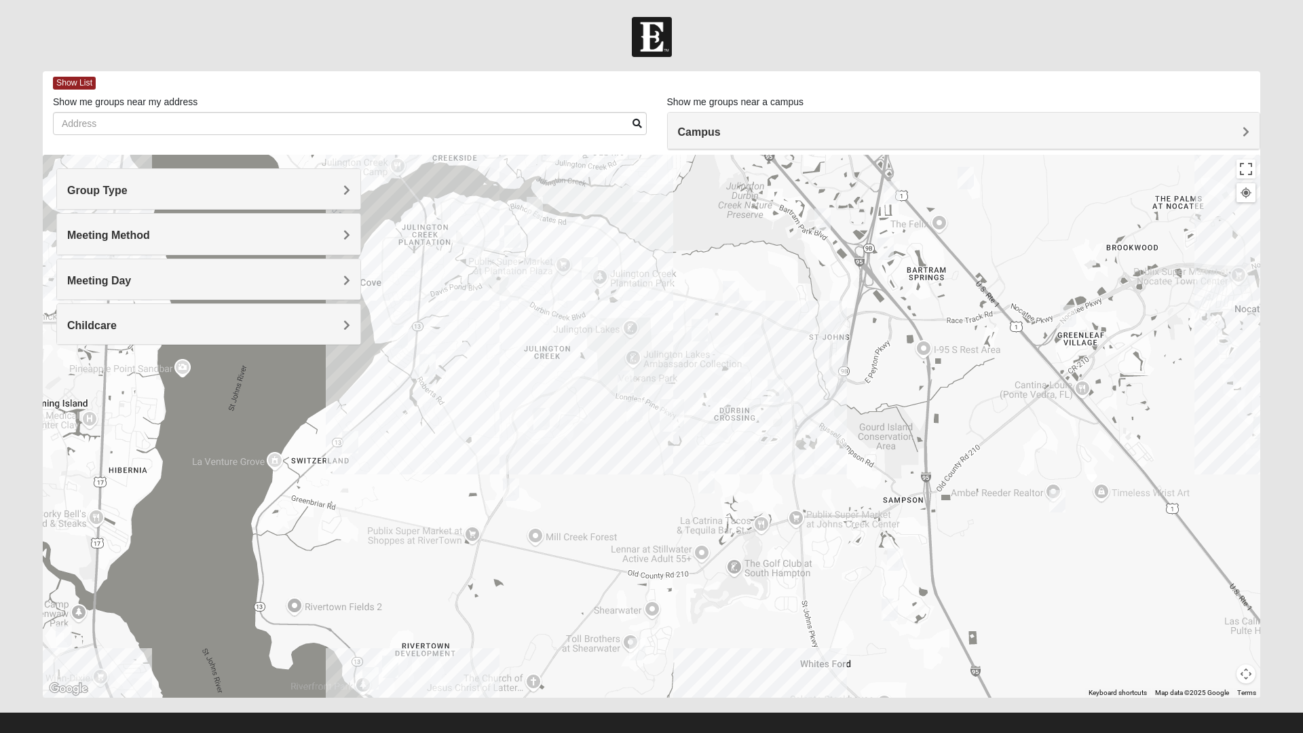
click at [279, 246] on div "Meeting Method" at bounding box center [208, 234] width 303 height 40
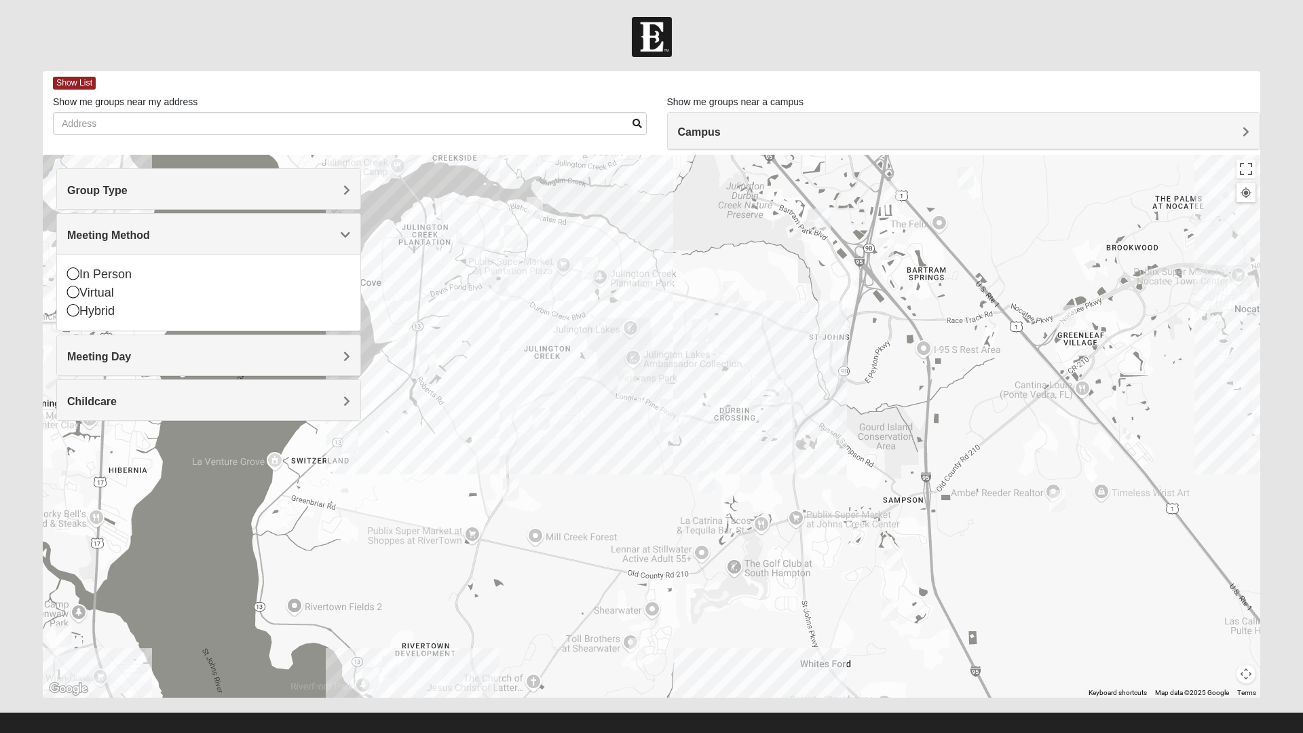
click at [287, 235] on h4 "Meeting Method" at bounding box center [208, 235] width 283 height 13
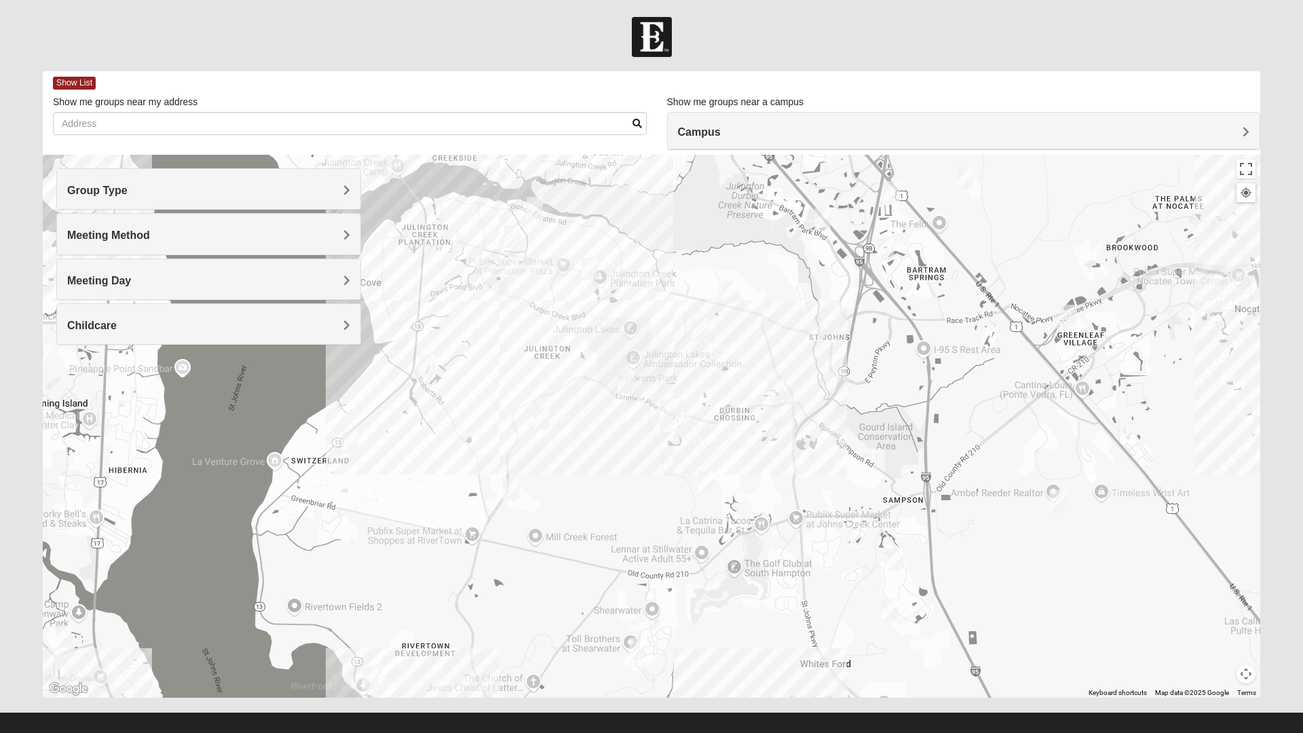
click at [281, 197] on h4 "Group Type" at bounding box center [208, 190] width 283 height 13
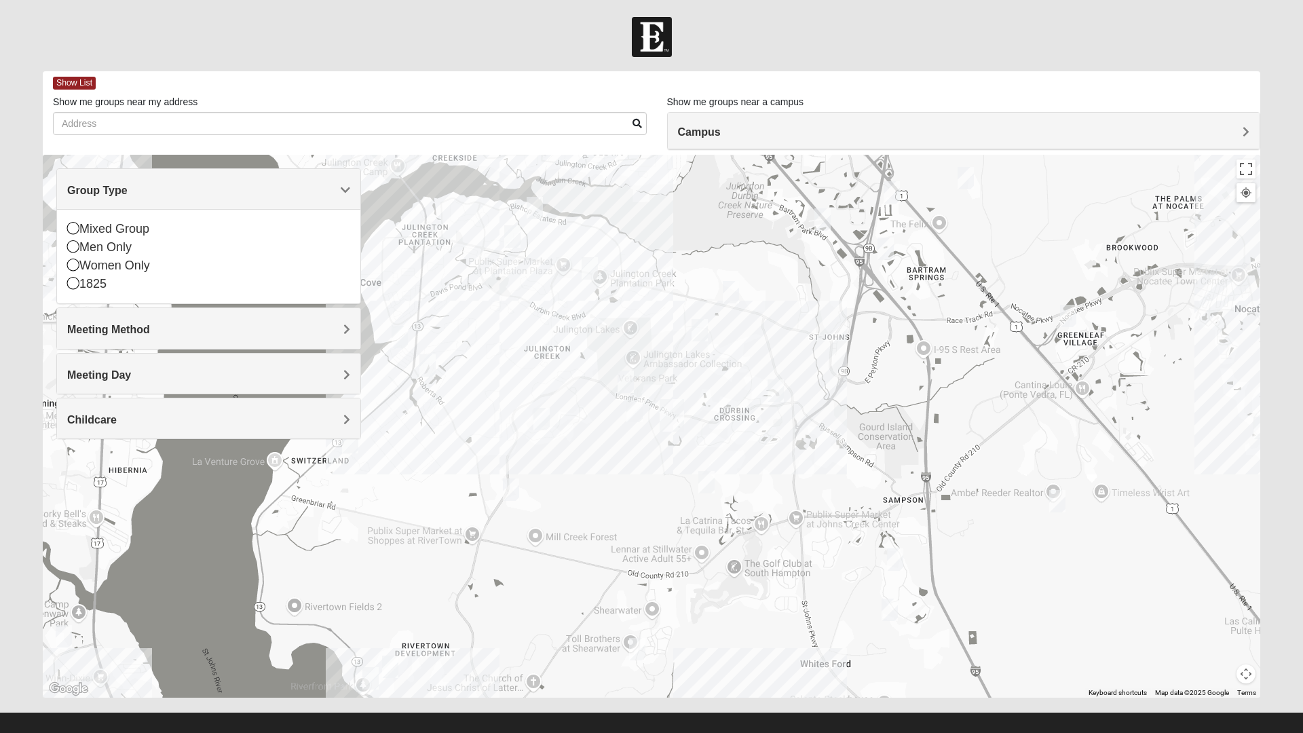
click at [283, 197] on h4 "Group Type" at bounding box center [208, 190] width 283 height 13
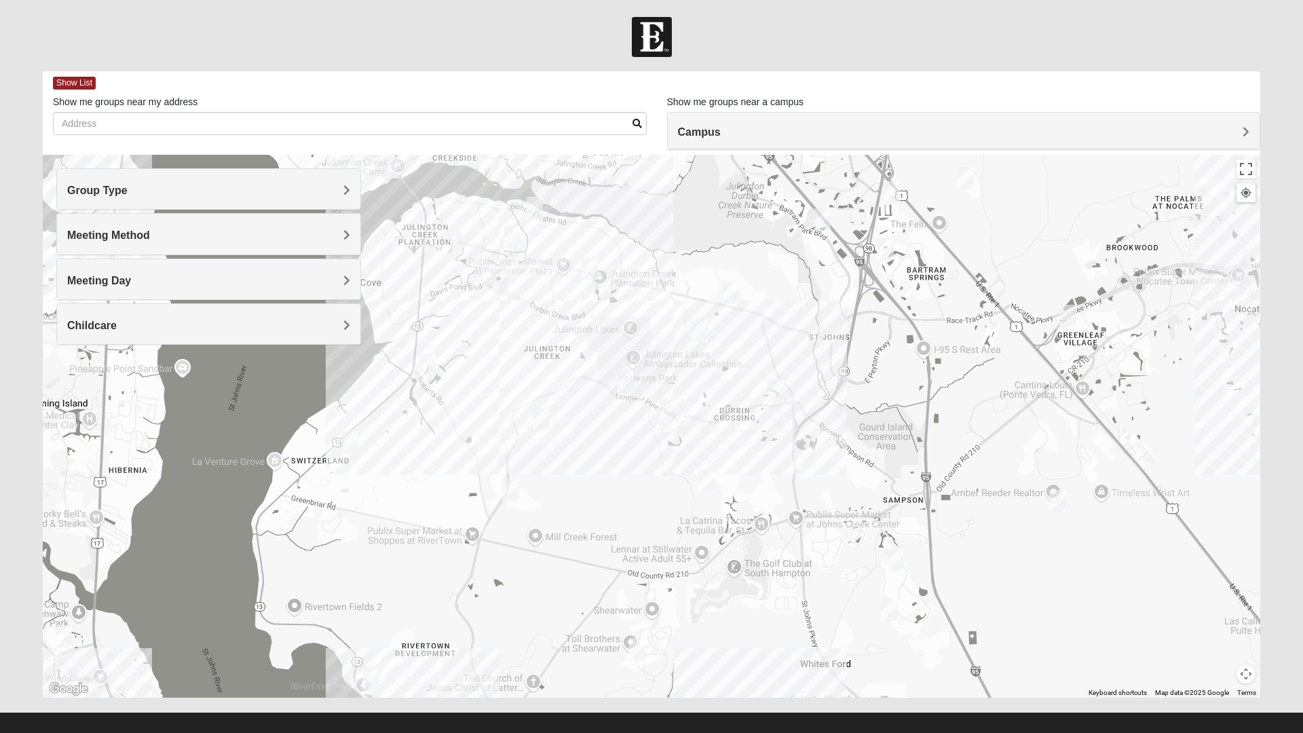
click at [87, 79] on span "Show List" at bounding box center [74, 83] width 43 height 13
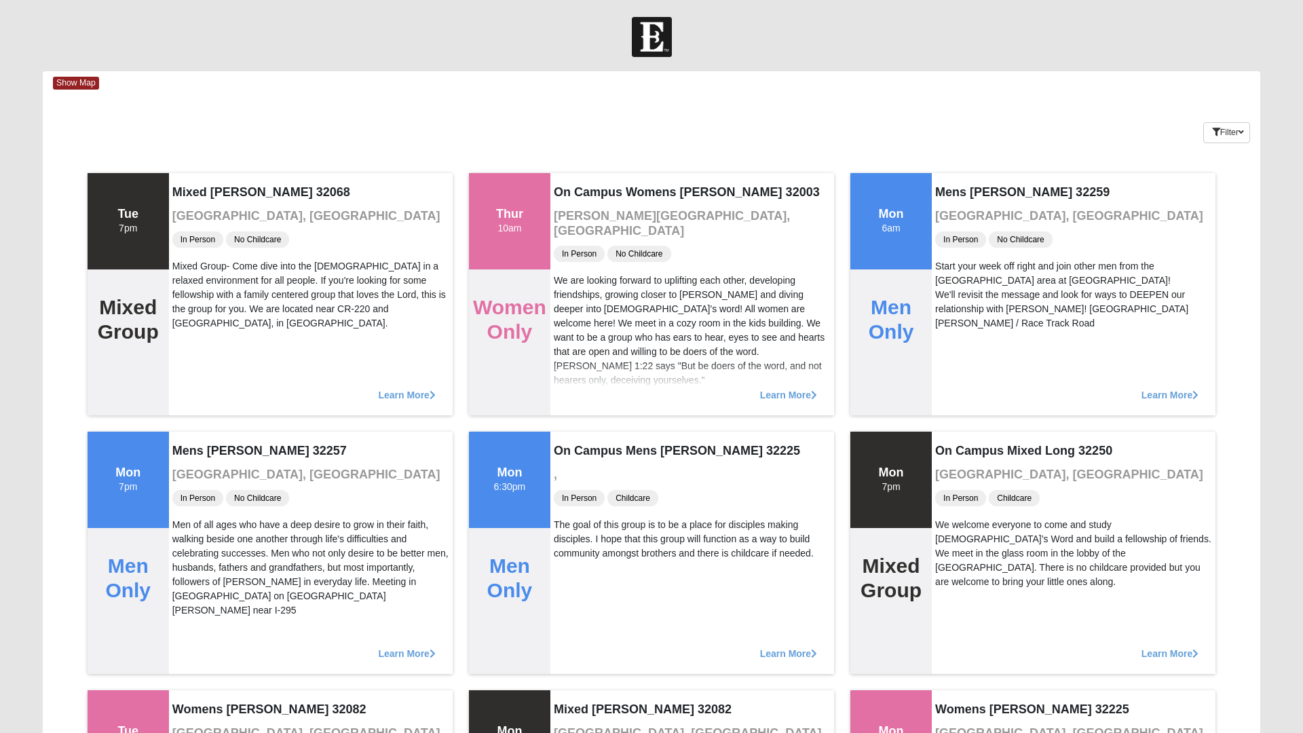
click at [58, 81] on span "Show Map" at bounding box center [76, 83] width 46 height 13
click at [0, 0] on label "Show me groups near my address" at bounding box center [0, 0] width 0 height 0
click at [0, 0] on input "Show me groups near my address" at bounding box center [0, 0] width 0 height 0
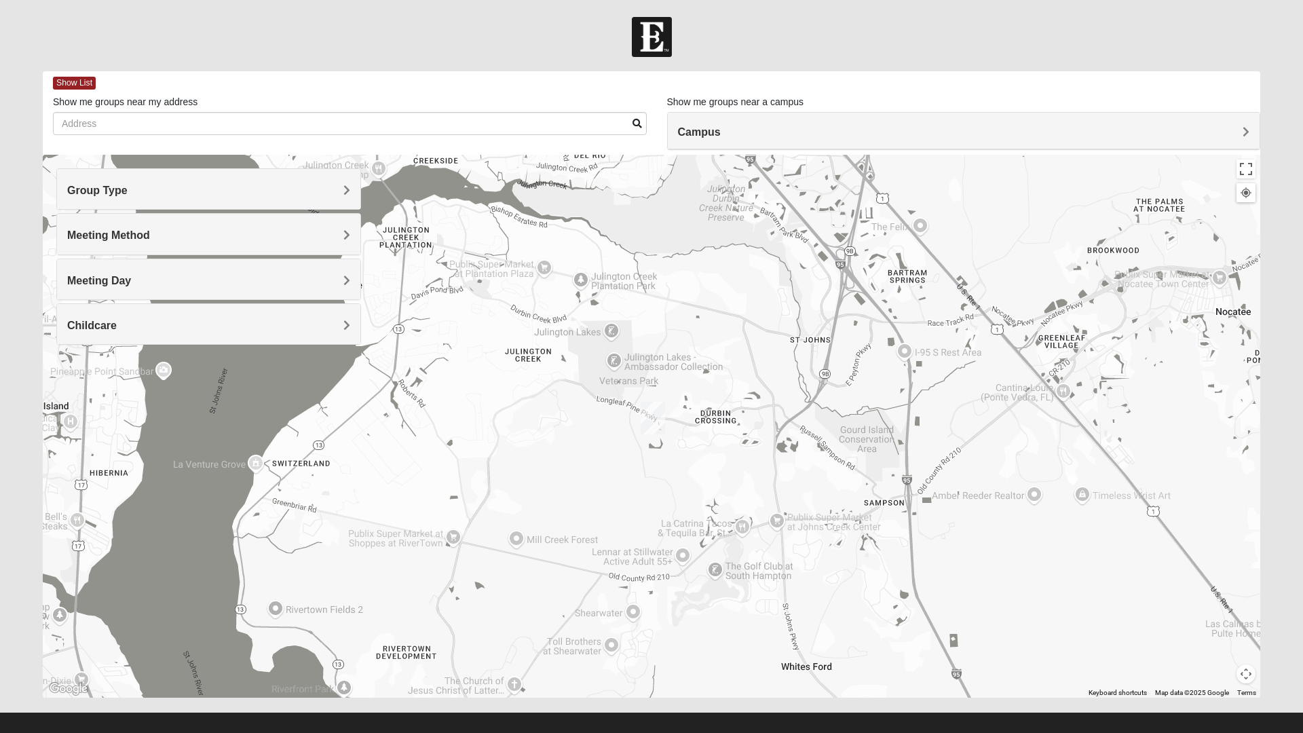
click at [80, 78] on span "Show List" at bounding box center [74, 83] width 43 height 13
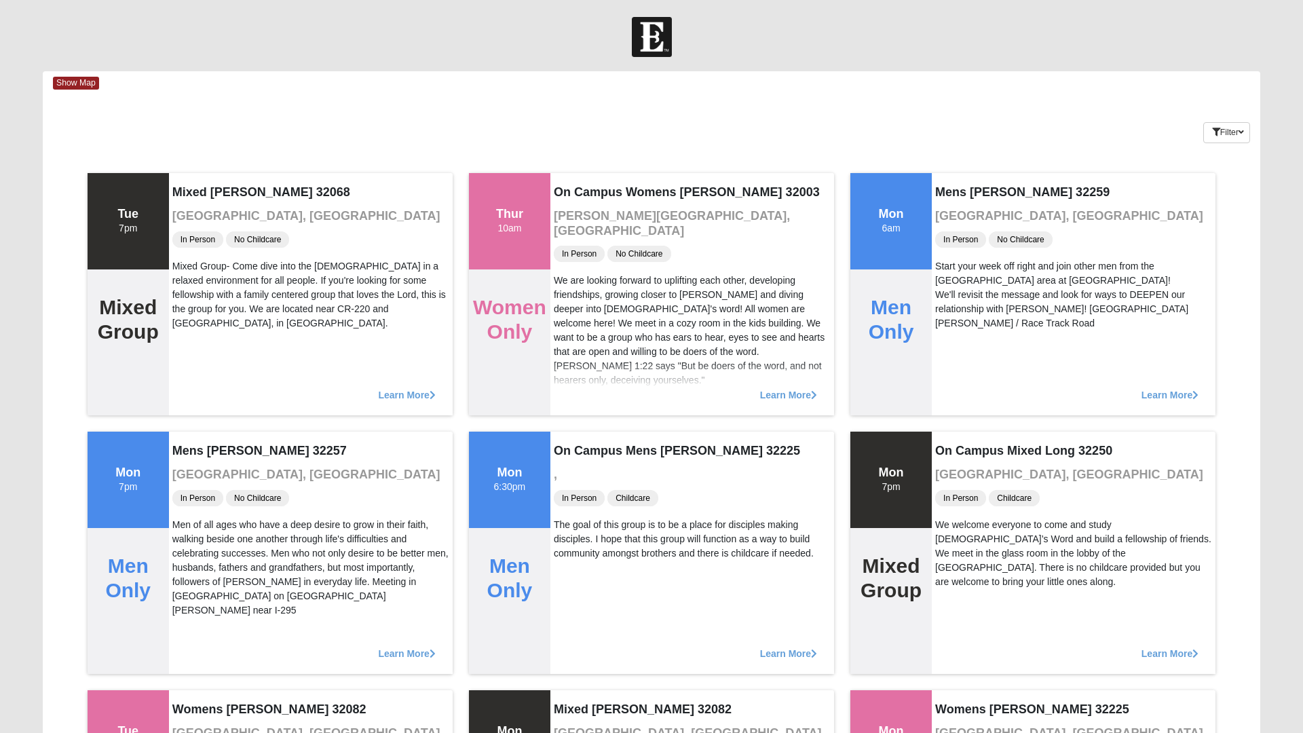
click at [88, 81] on span "Show Map" at bounding box center [76, 83] width 46 height 13
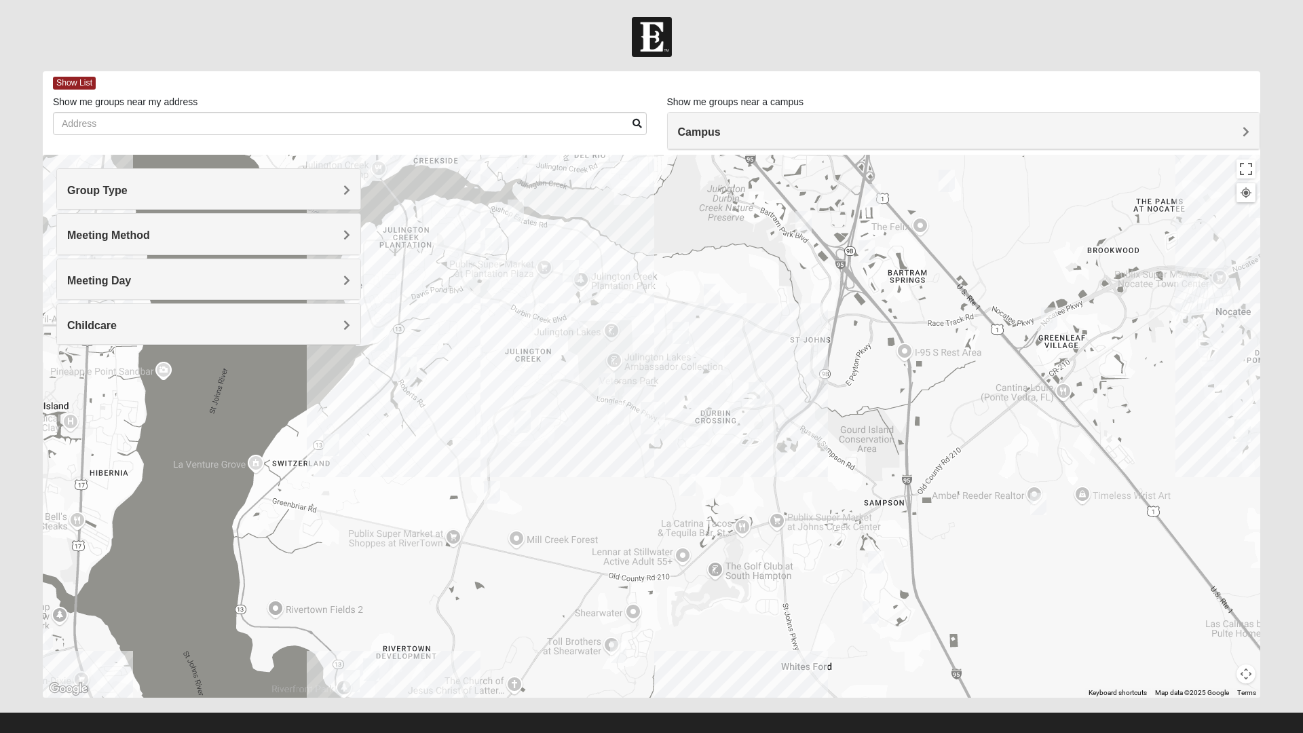
click at [159, 190] on h4 "Group Type" at bounding box center [208, 190] width 283 height 13
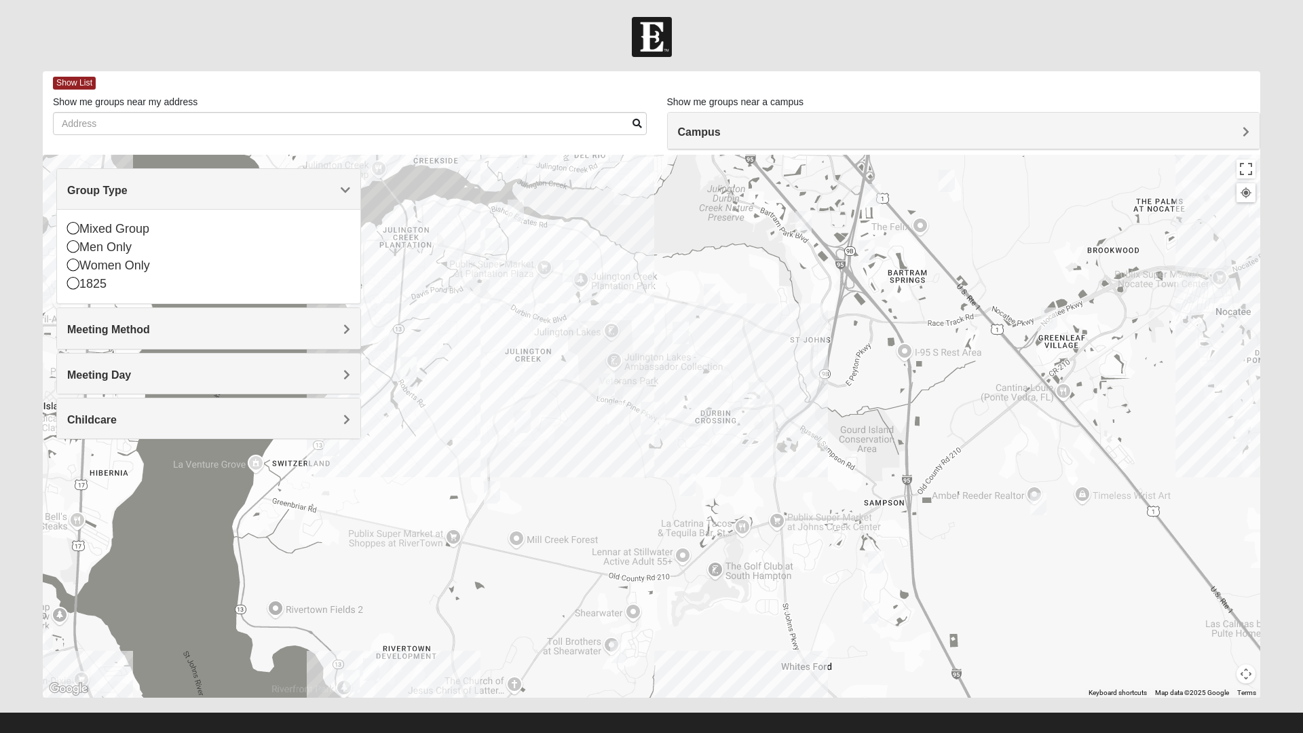
click at [79, 248] on div "Men Only" at bounding box center [208, 247] width 283 height 18
